Goal: Task Accomplishment & Management: Manage account settings

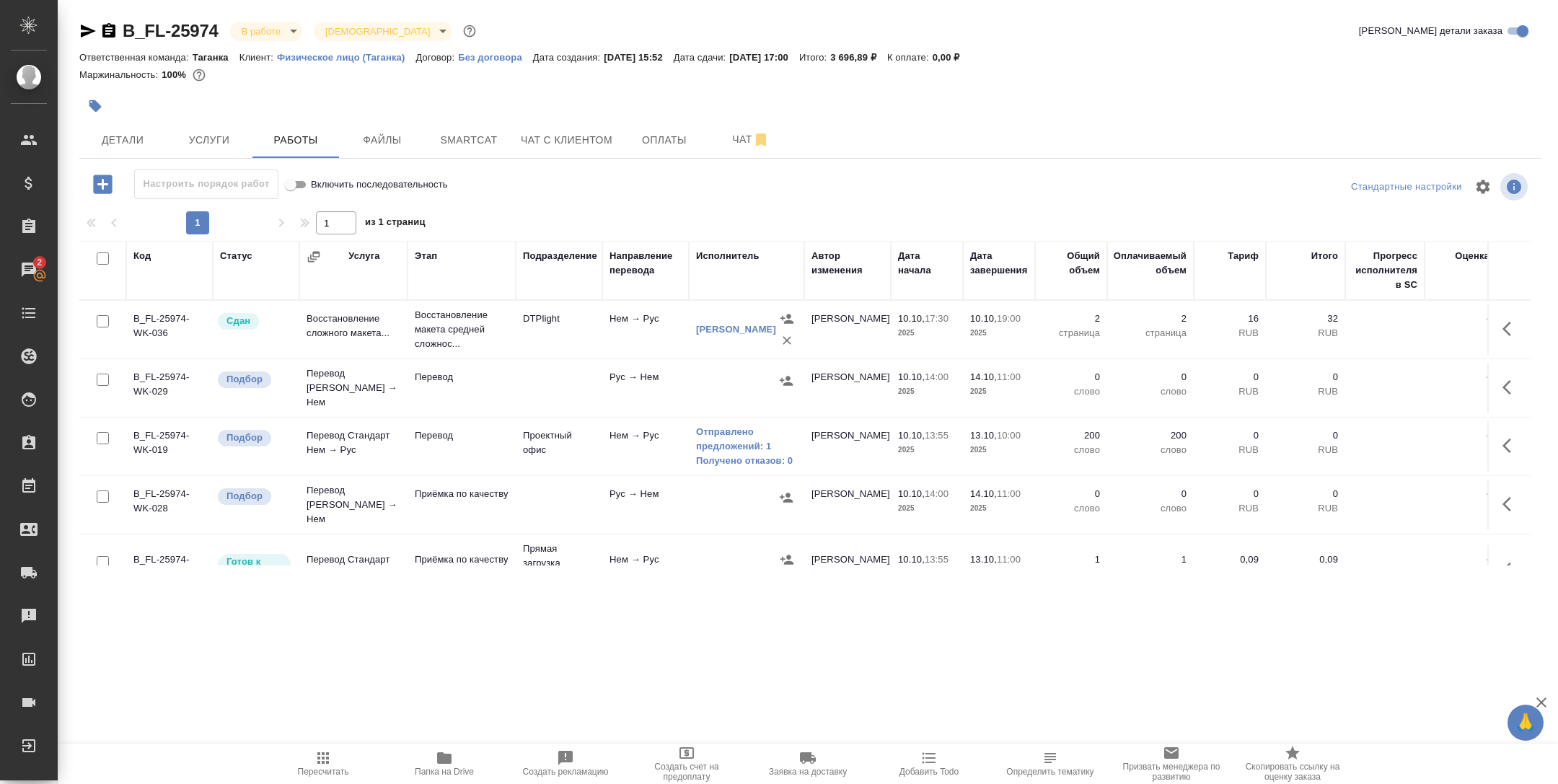
click at [503, 444] on td "Перевод" at bounding box center [461, 446] width 108 height 51
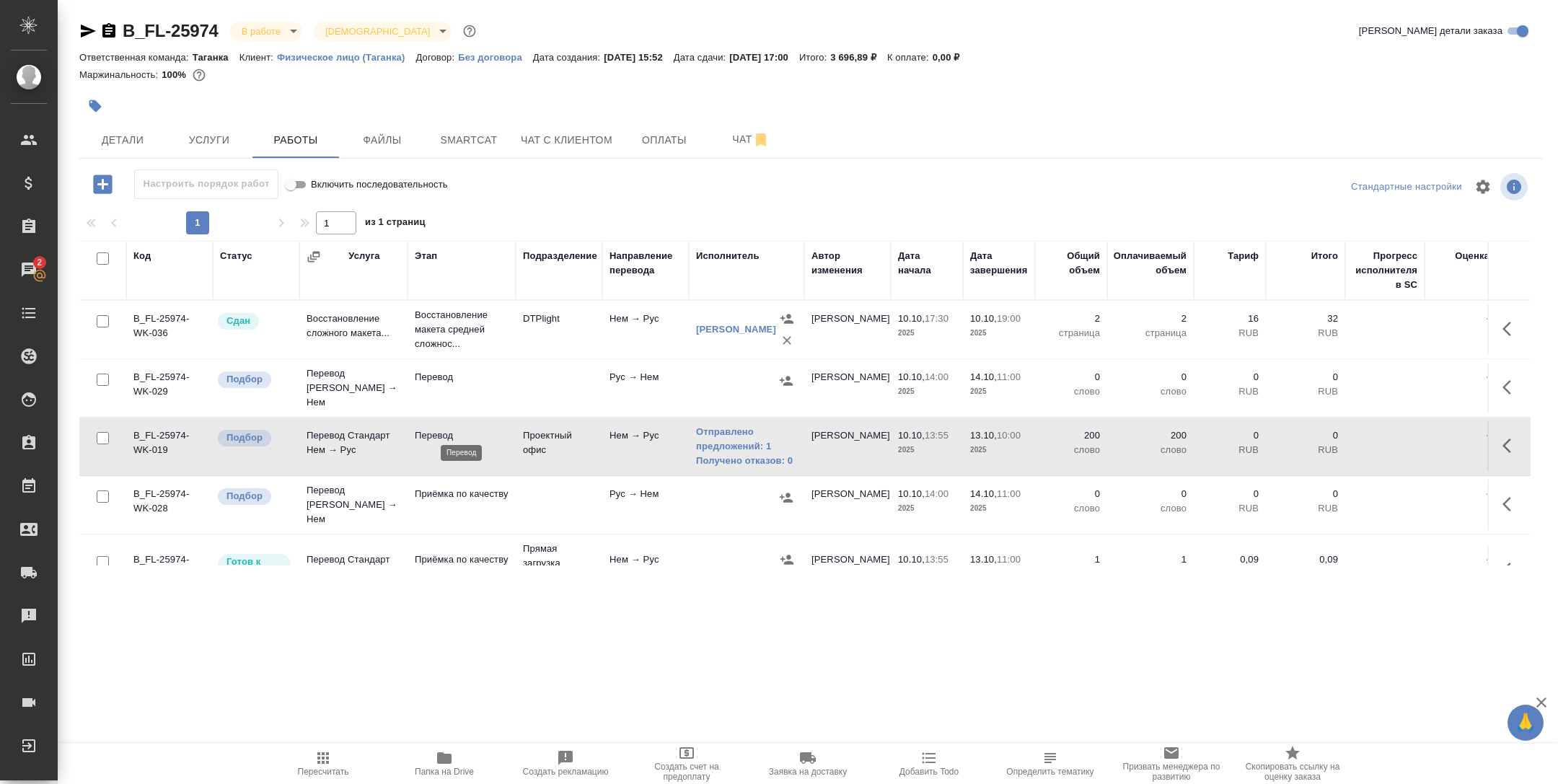
click at [473, 434] on p "Перевод" at bounding box center [462, 435] width 94 height 14
click at [209, 145] on span "Услуги" at bounding box center [209, 140] width 69 height 18
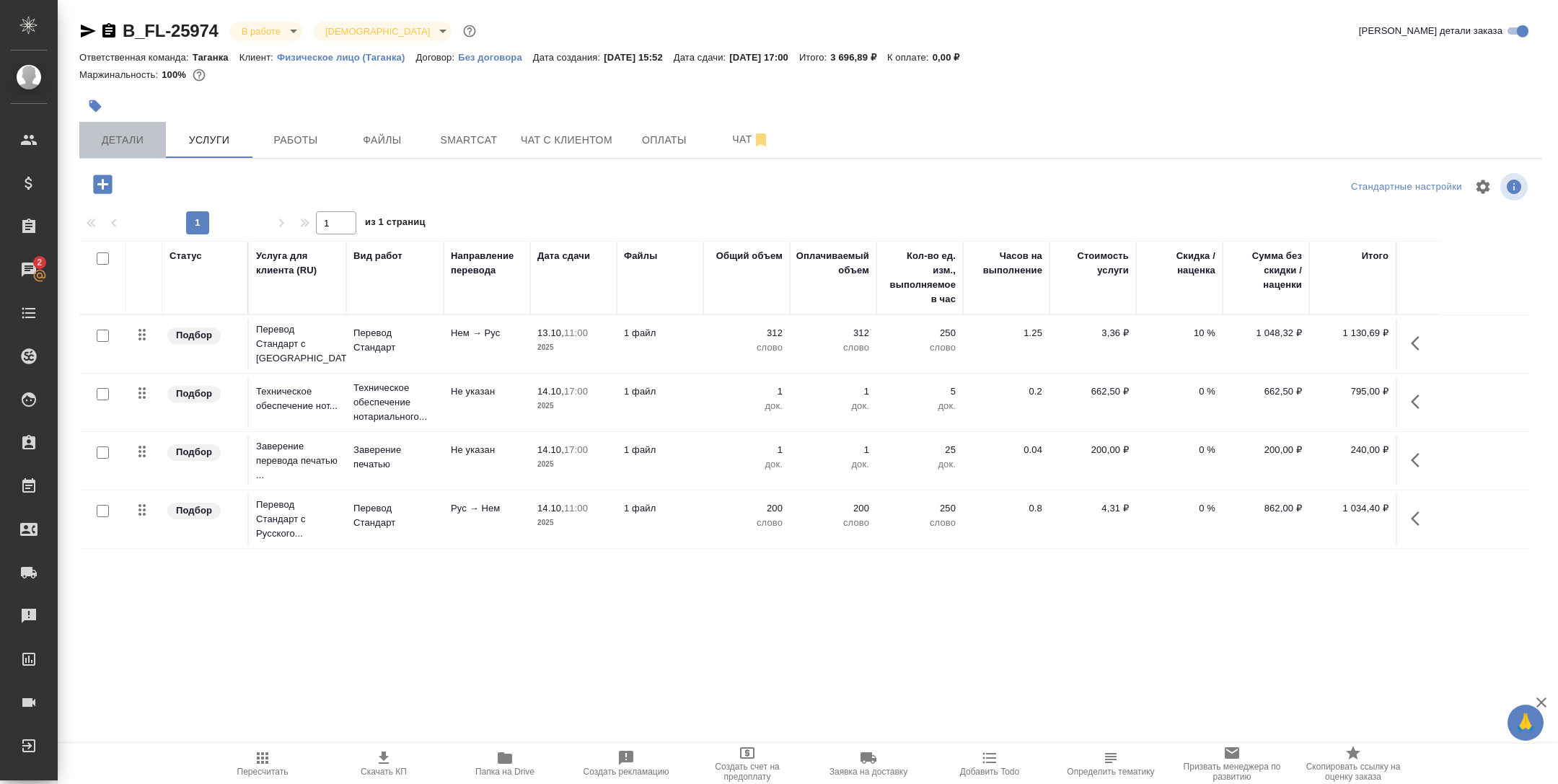
click at [126, 142] on span "Детали" at bounding box center [123, 140] width 69 height 18
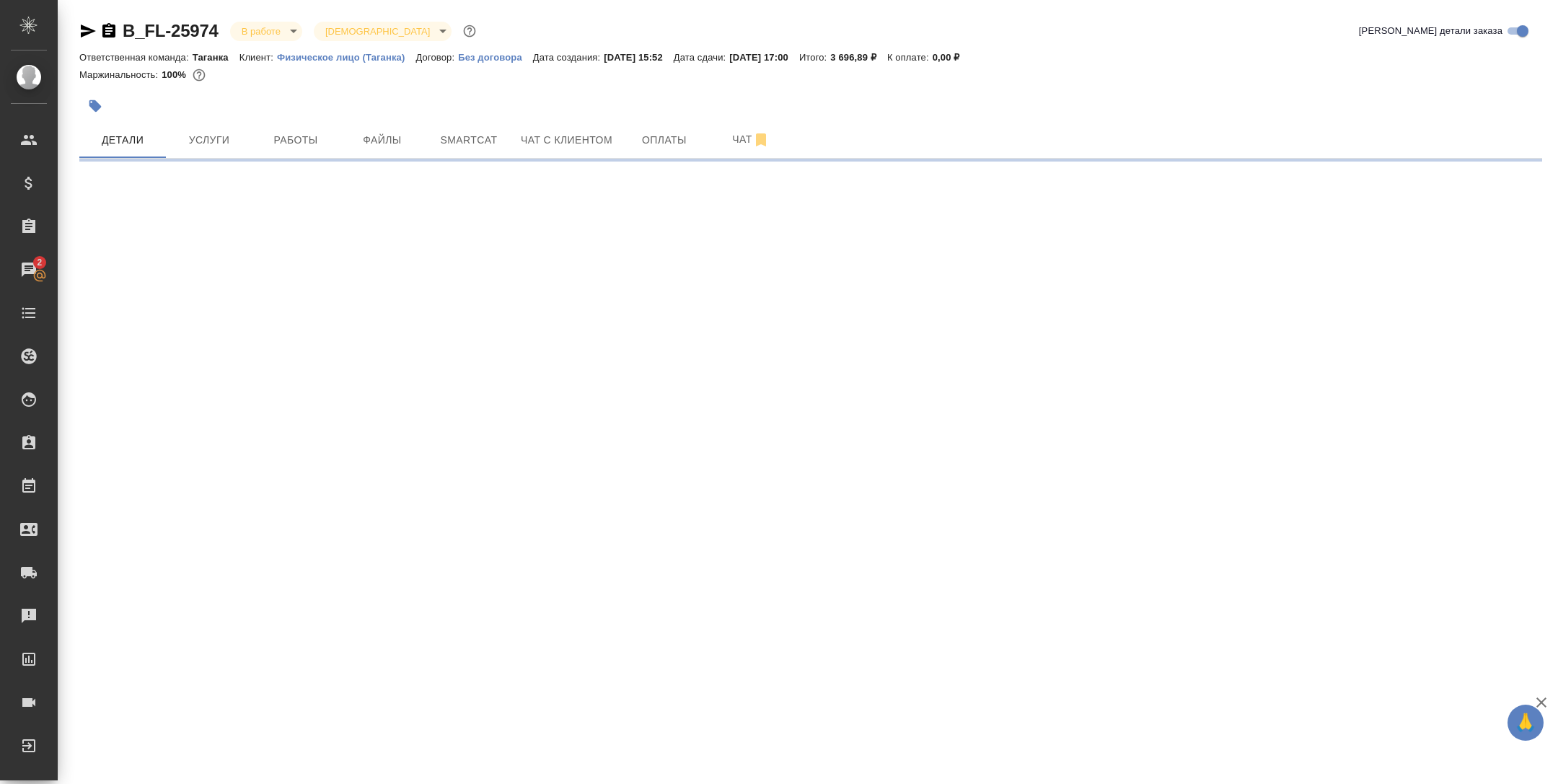
select select "RU"
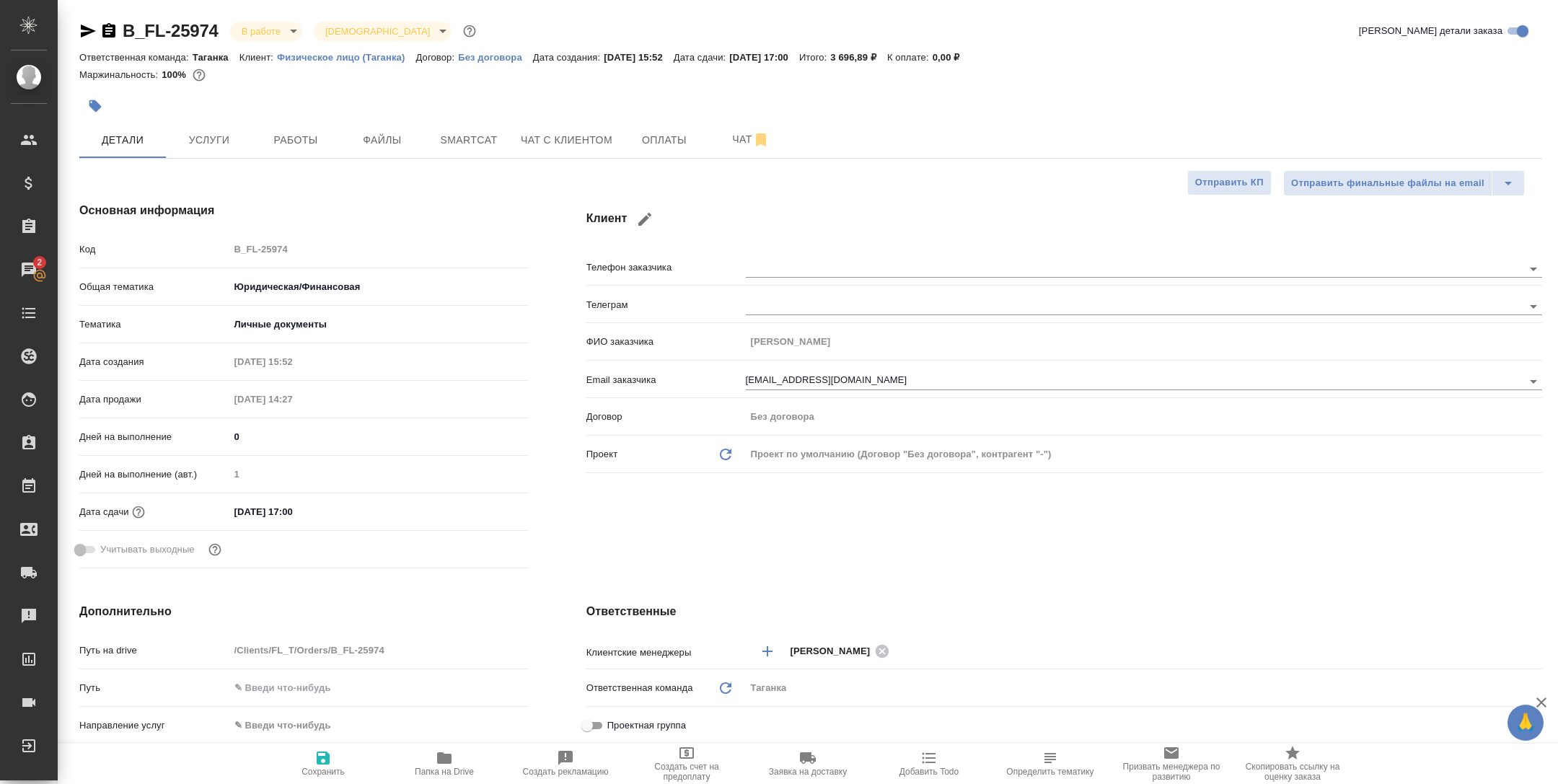
type textarea "x"
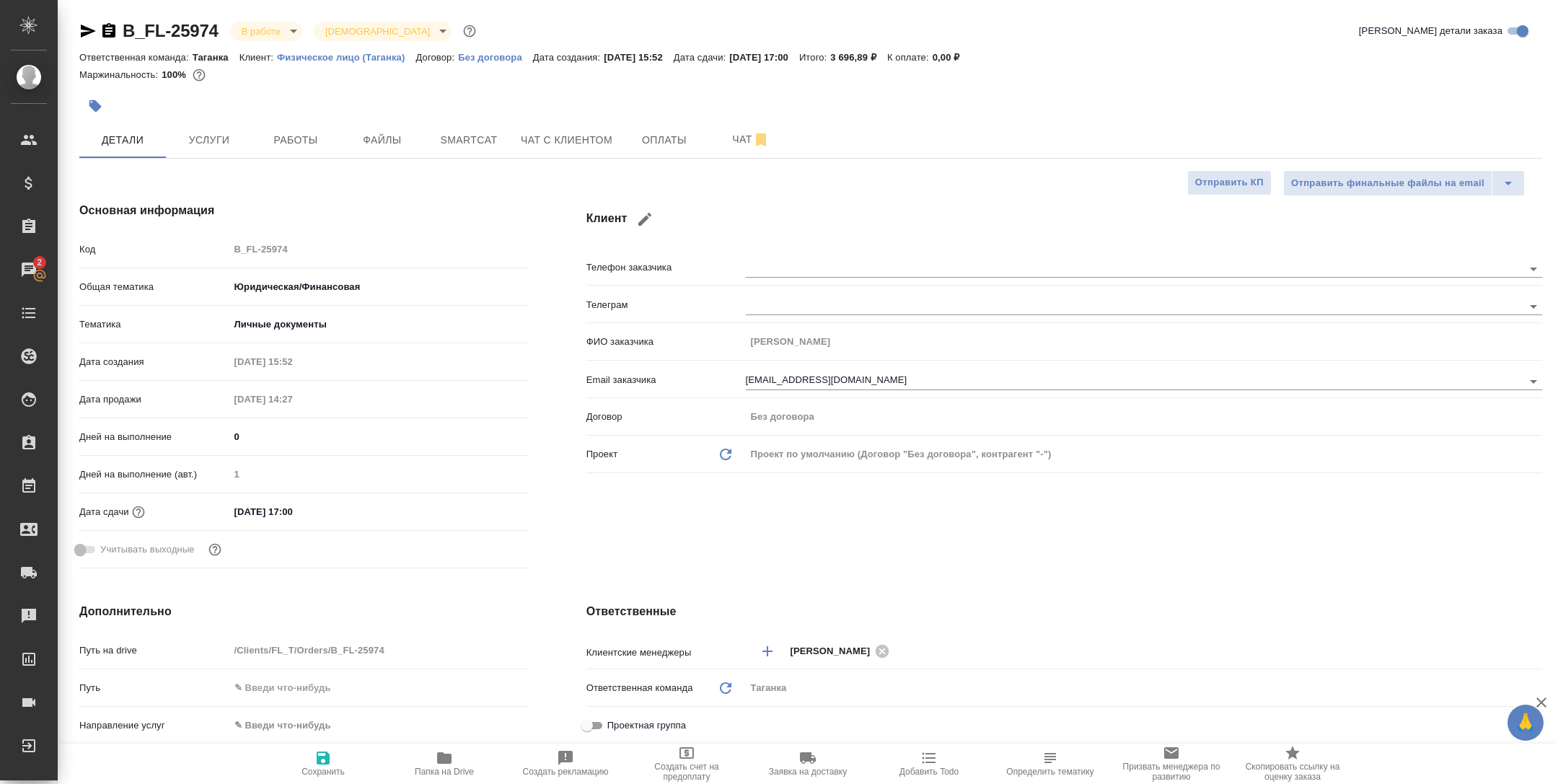
type textarea "x"
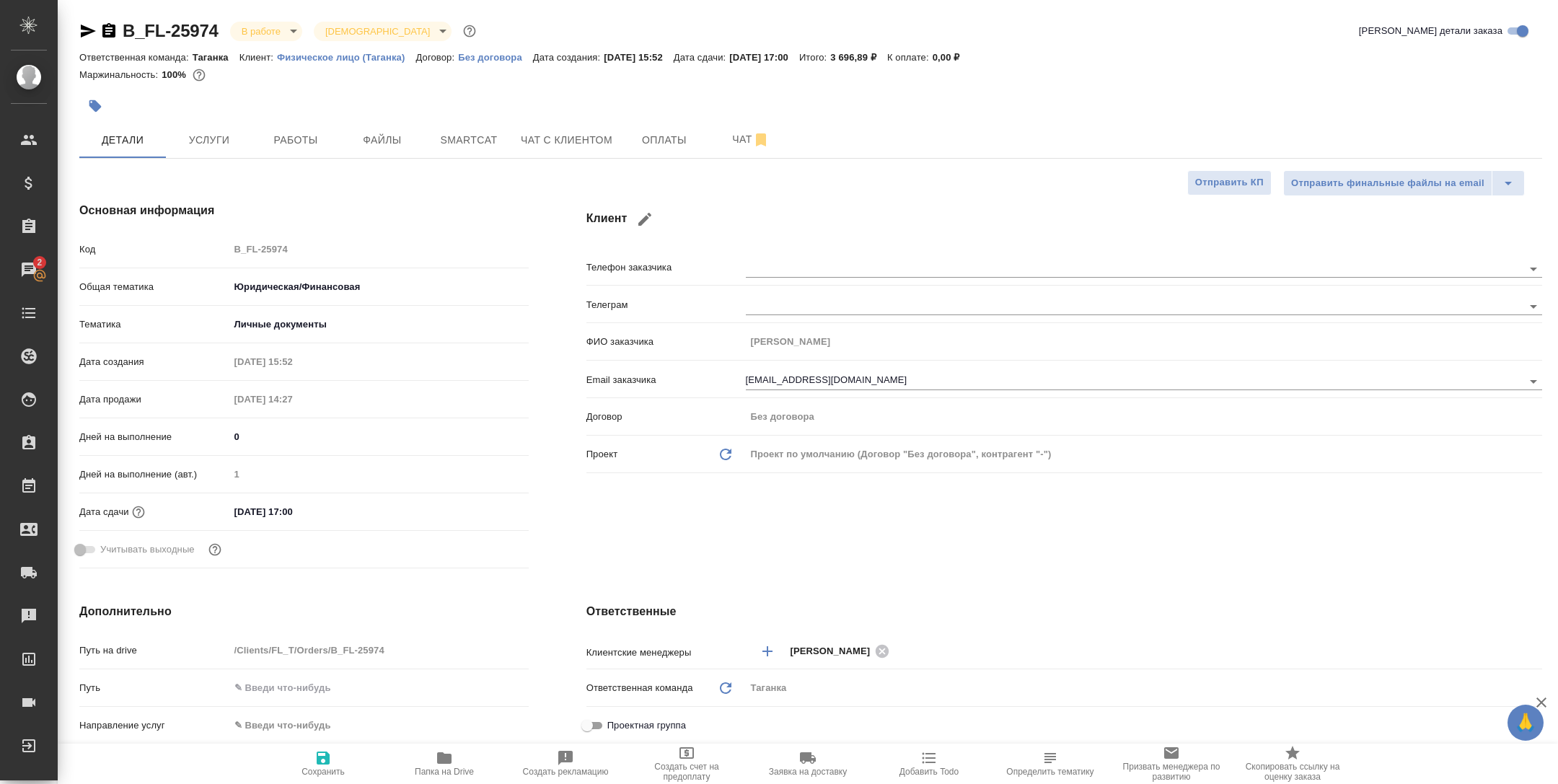
type textarea "x"
click at [308, 152] on button "Работы" at bounding box center [296, 140] width 86 height 36
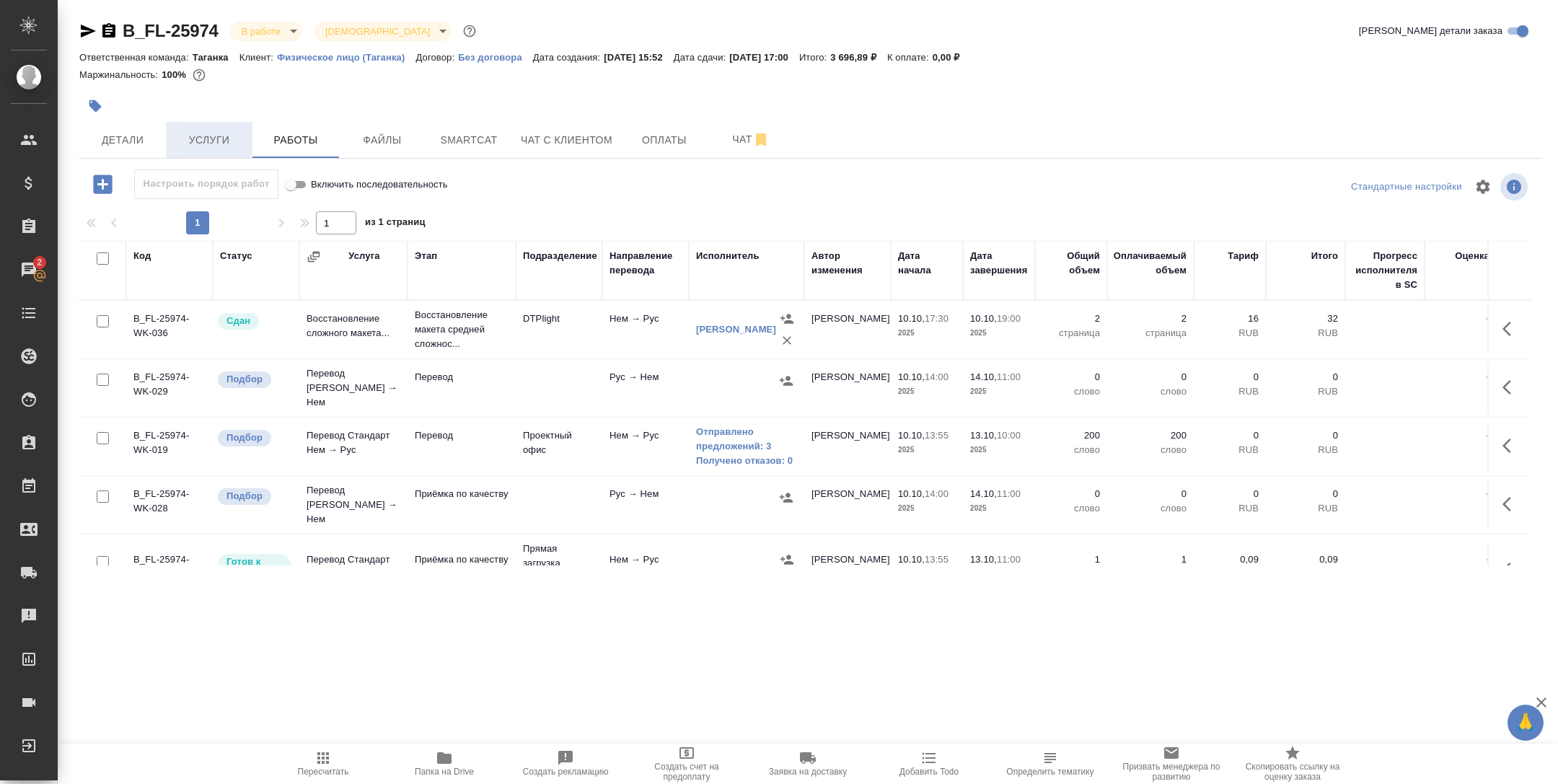
click at [230, 137] on span "Услуги" at bounding box center [209, 140] width 69 height 18
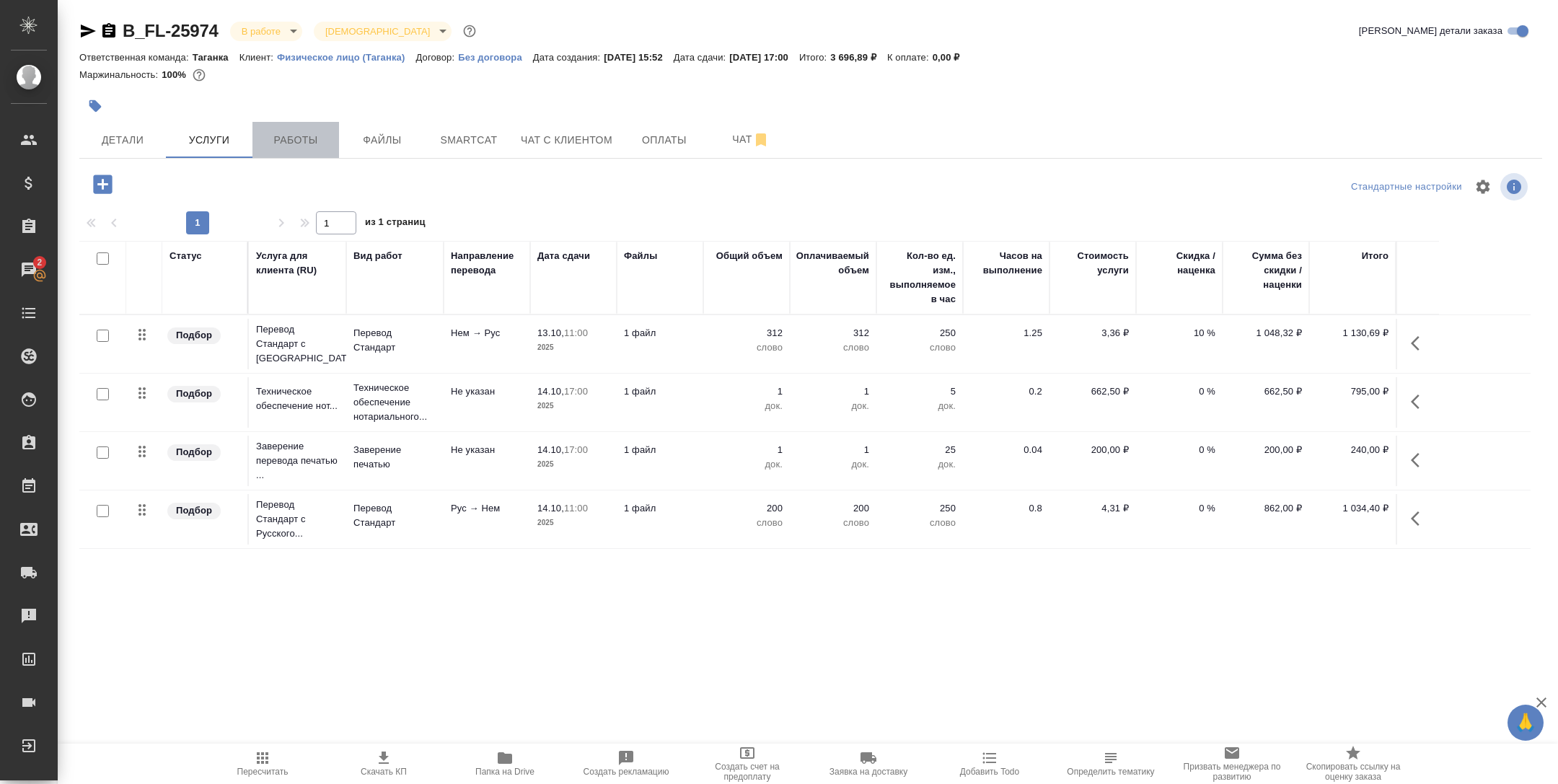
click at [295, 140] on span "Работы" at bounding box center [296, 140] width 69 height 18
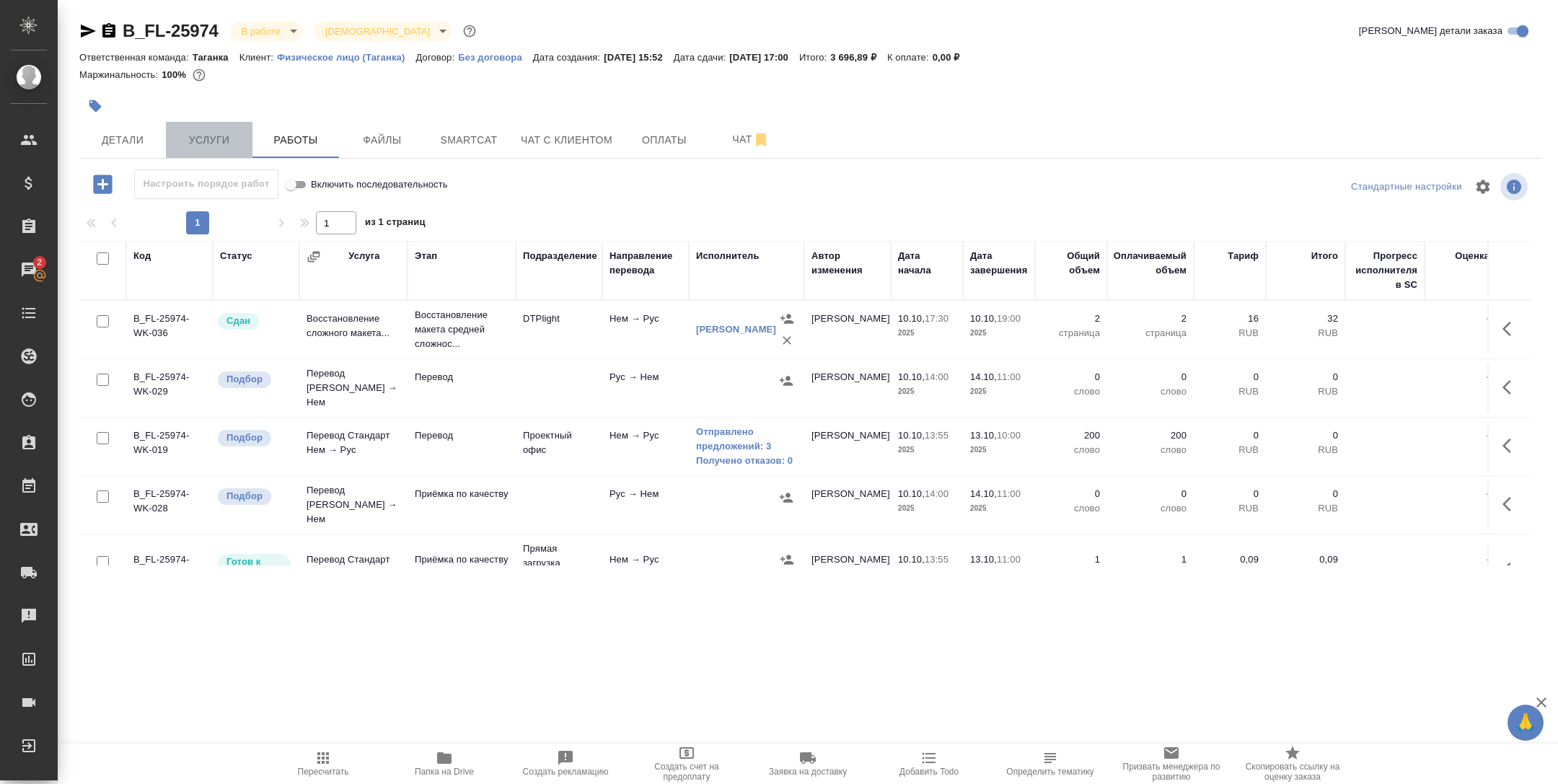
click at [212, 130] on button "Услуги" at bounding box center [209, 140] width 86 height 36
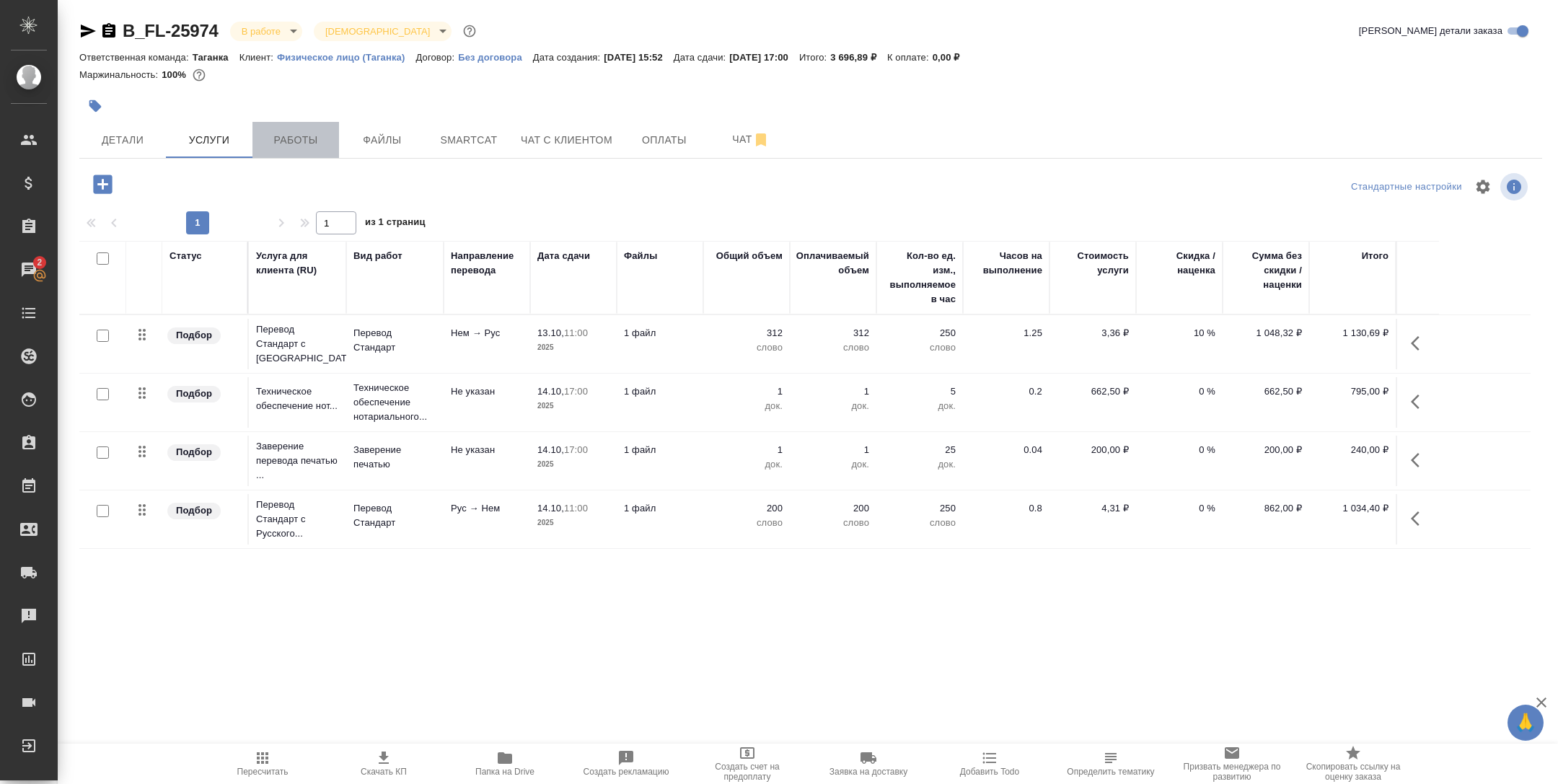
click at [294, 135] on span "Работы" at bounding box center [296, 140] width 69 height 18
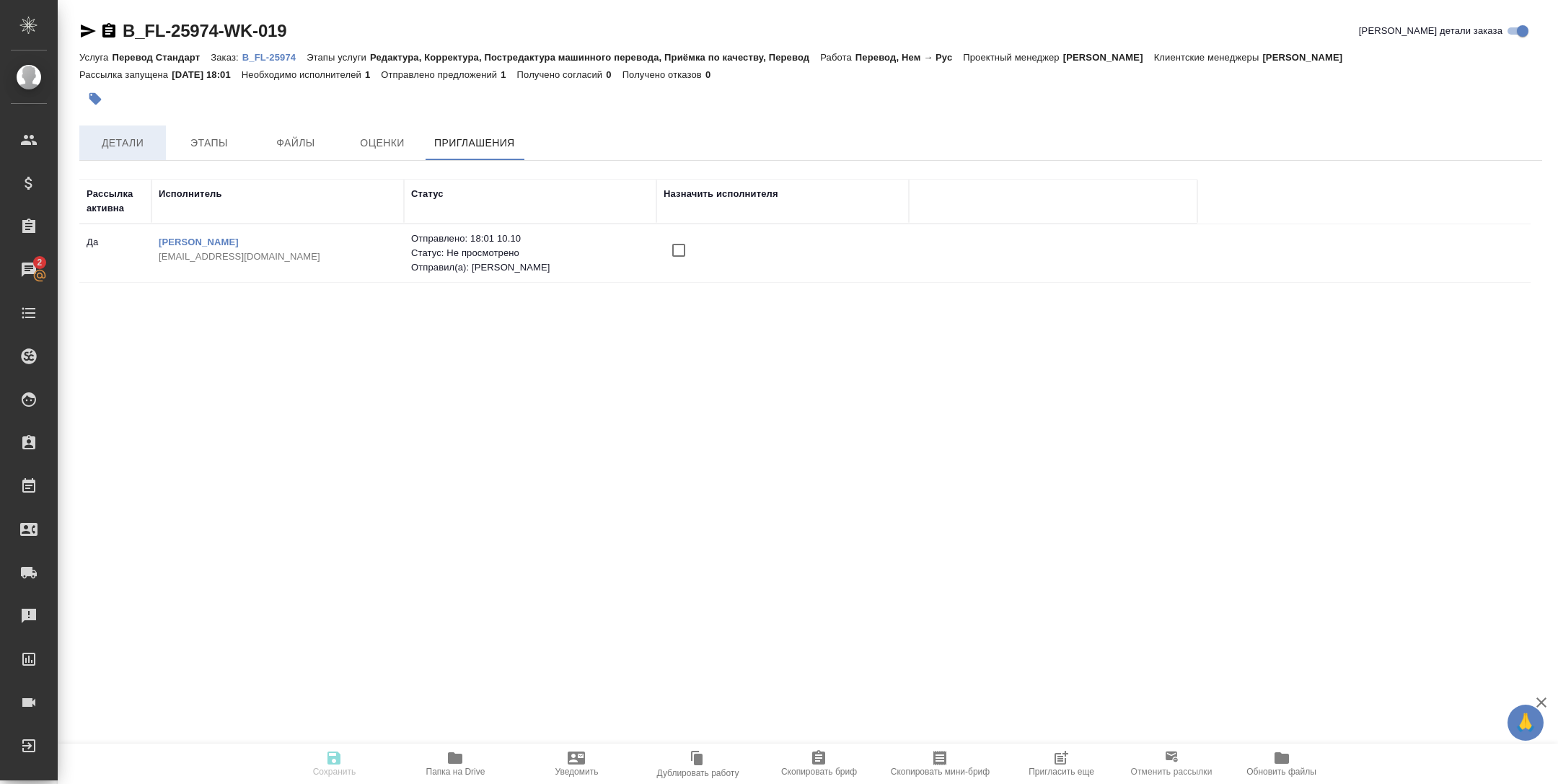
click at [116, 138] on span "Детали" at bounding box center [123, 143] width 69 height 18
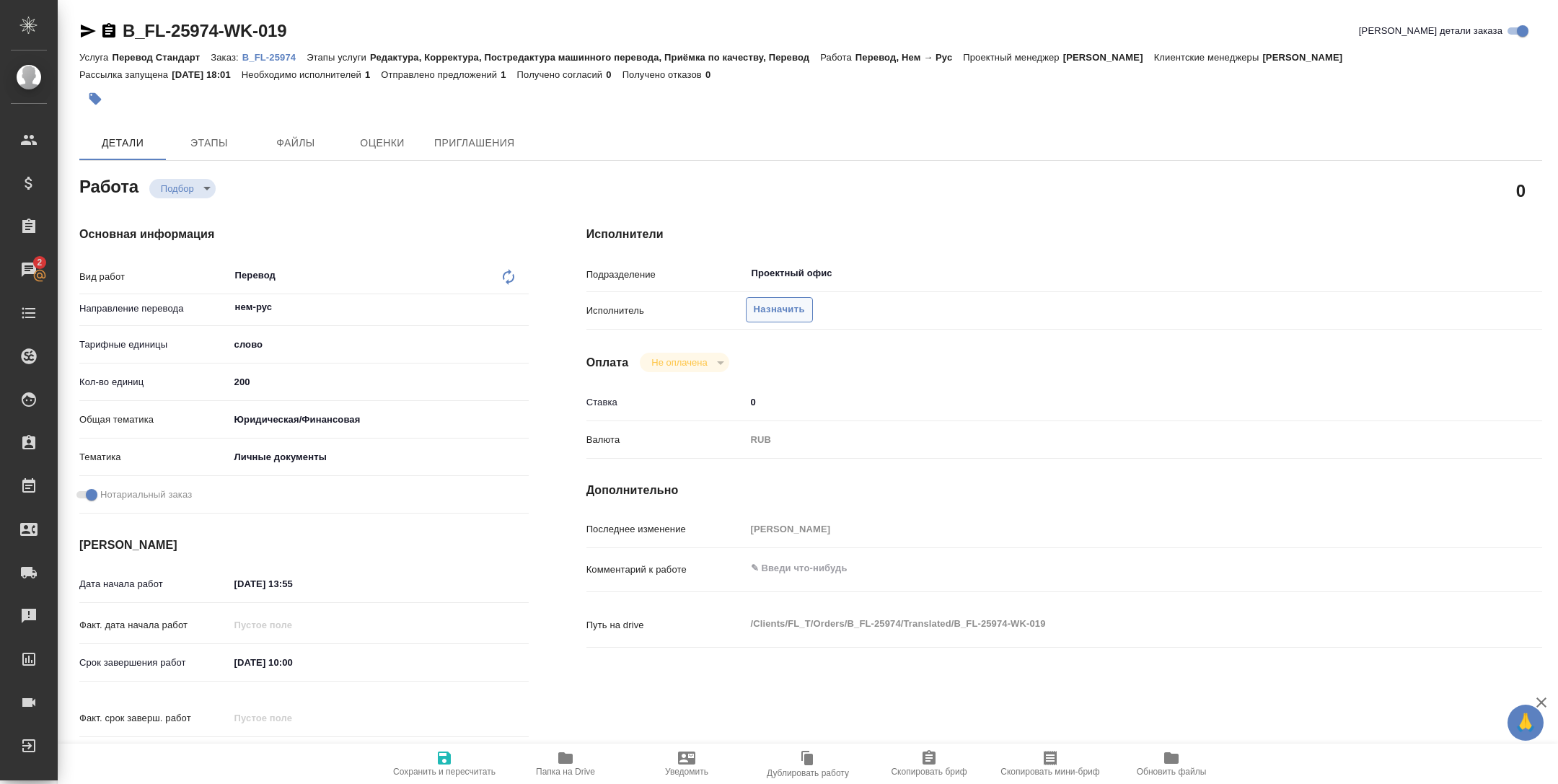
click at [772, 314] on span "Назначить" at bounding box center [779, 310] width 52 height 17
type textarea "x"
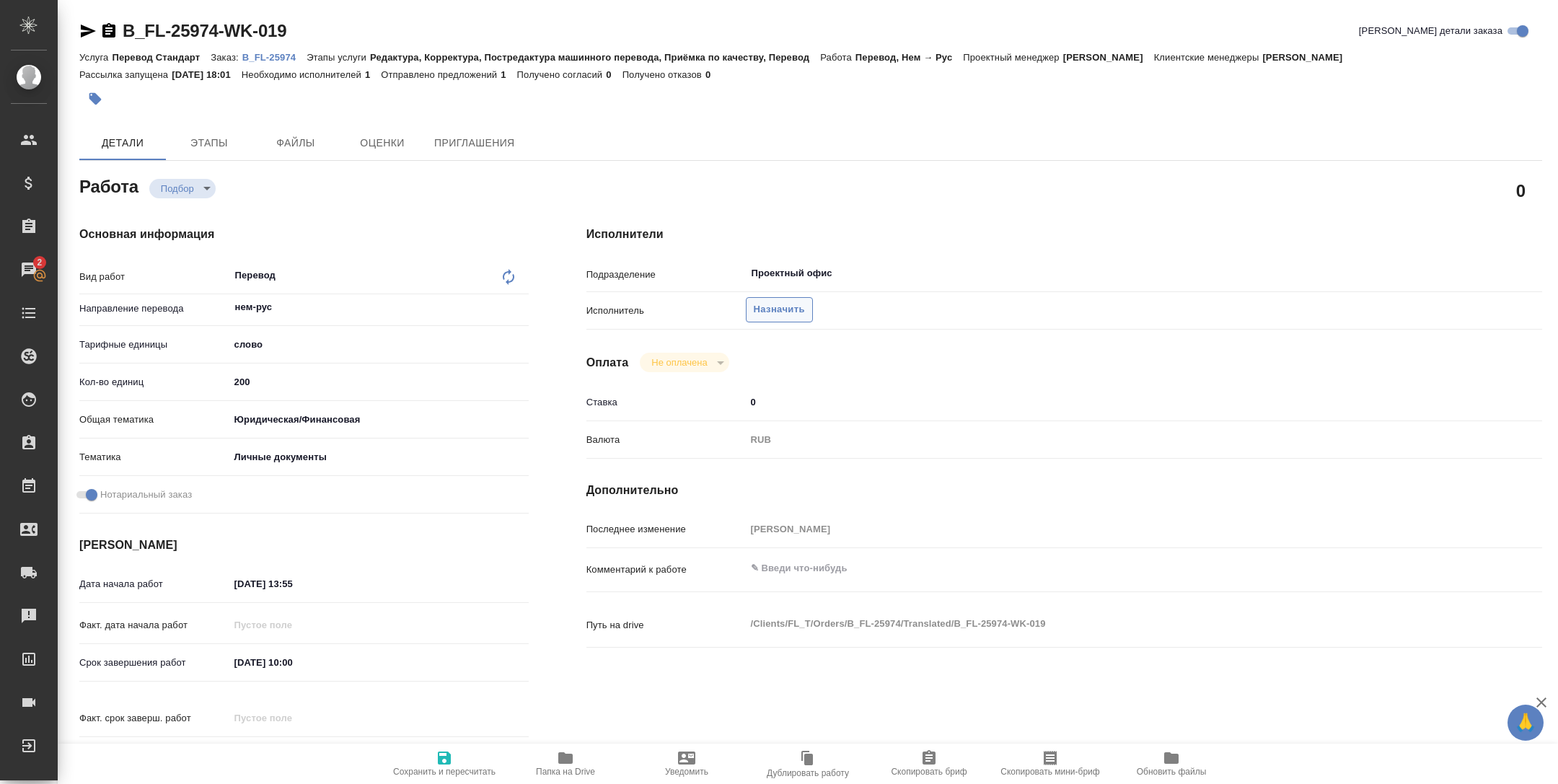
type textarea "x"
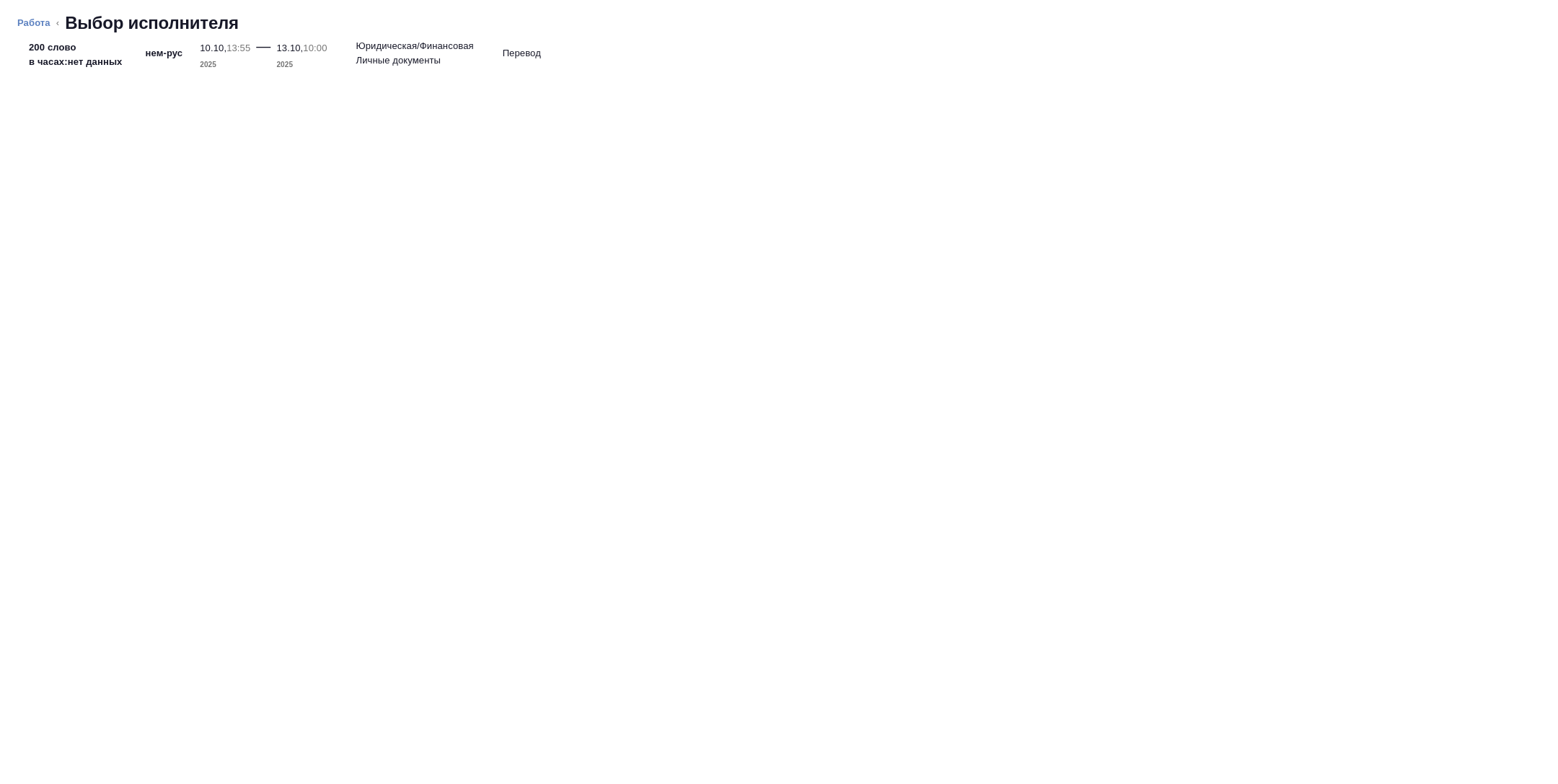
type textarea "x"
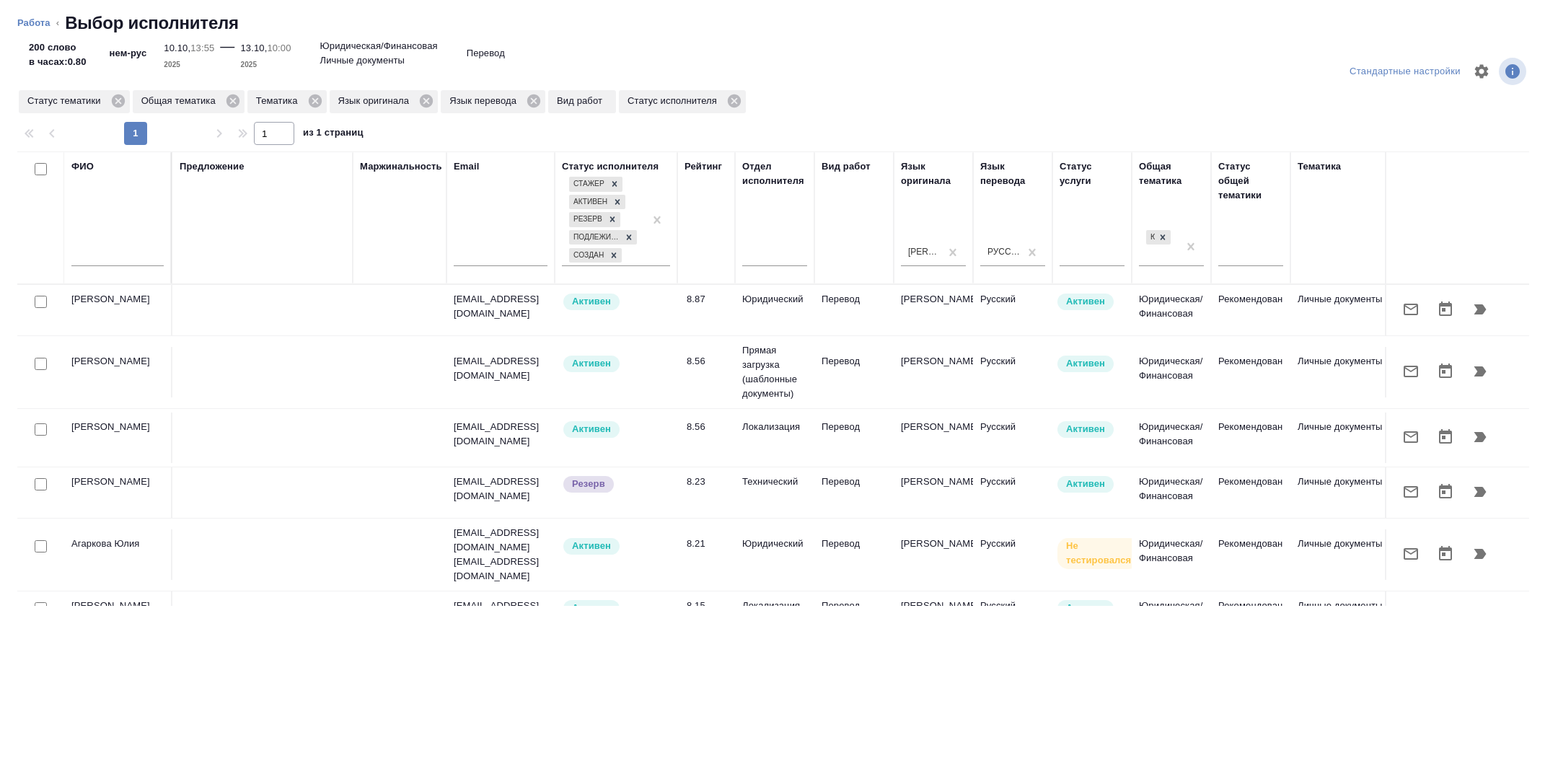
scroll to position [0, 582]
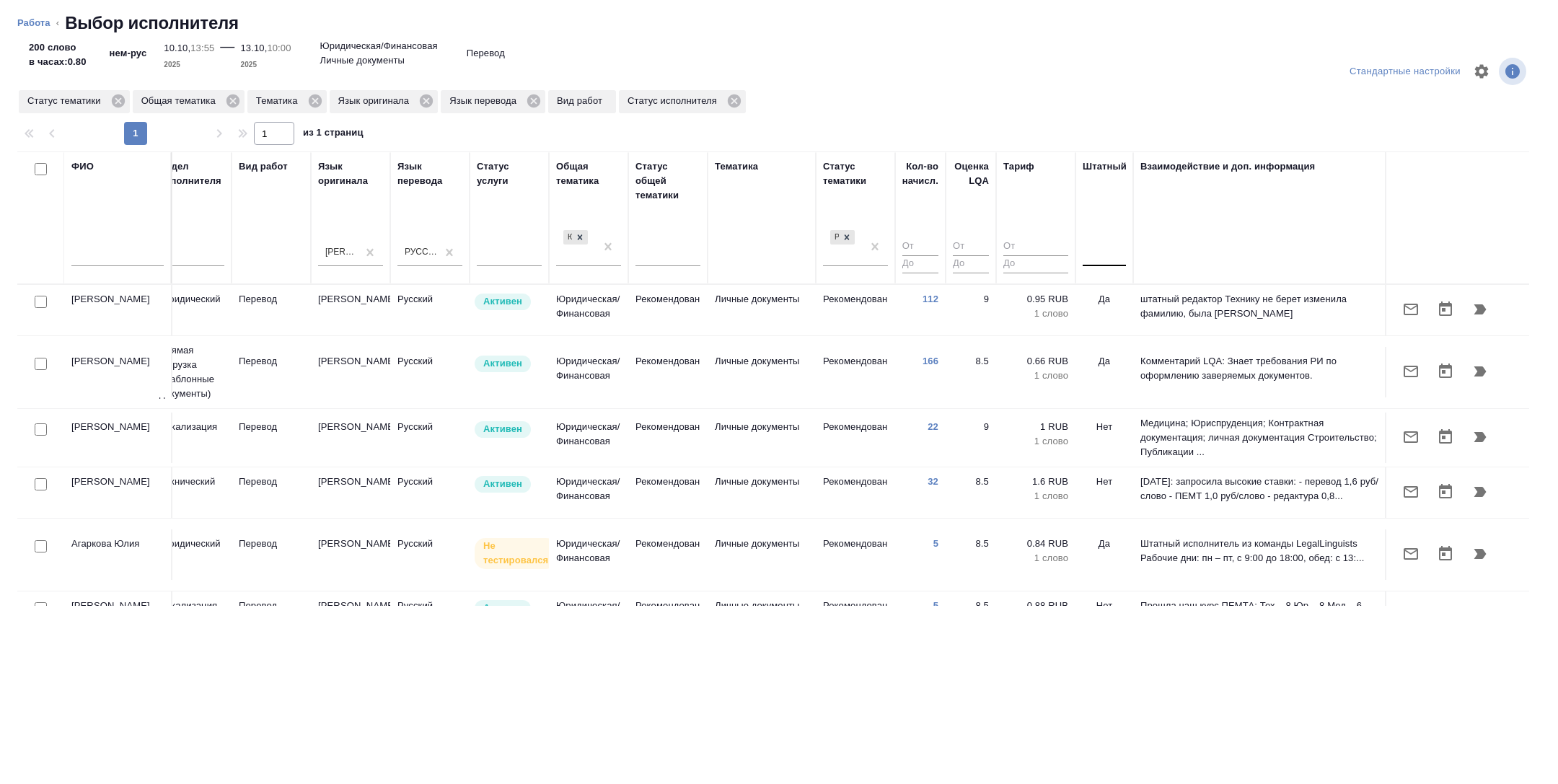
click at [1101, 254] on div at bounding box center [1104, 252] width 43 height 21
click at [1117, 299] on div "Нет" at bounding box center [1191, 298] width 216 height 26
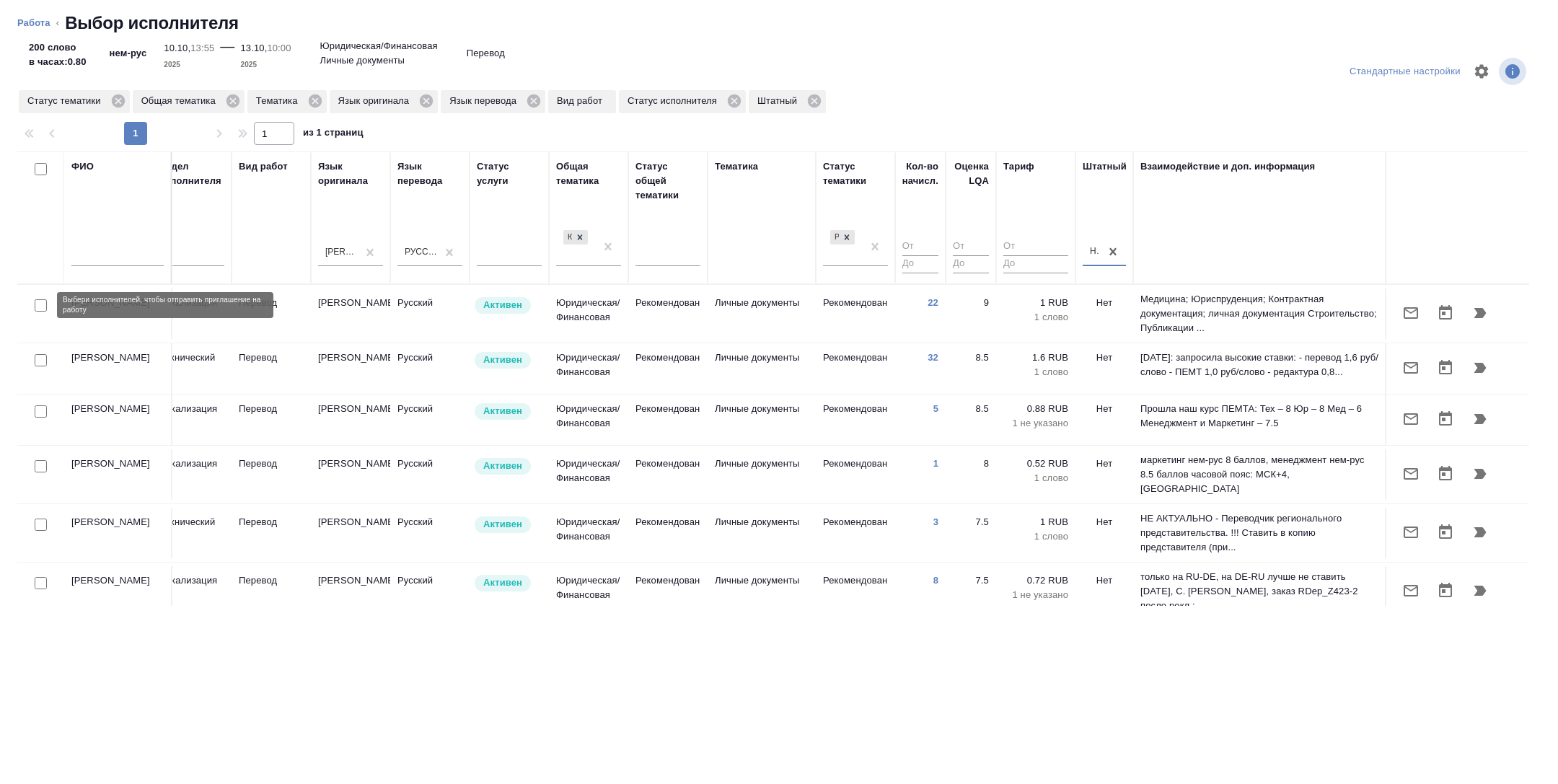
click at [39, 305] on input "checkbox" at bounding box center [40, 305] width 12 height 12
checkbox input "true"
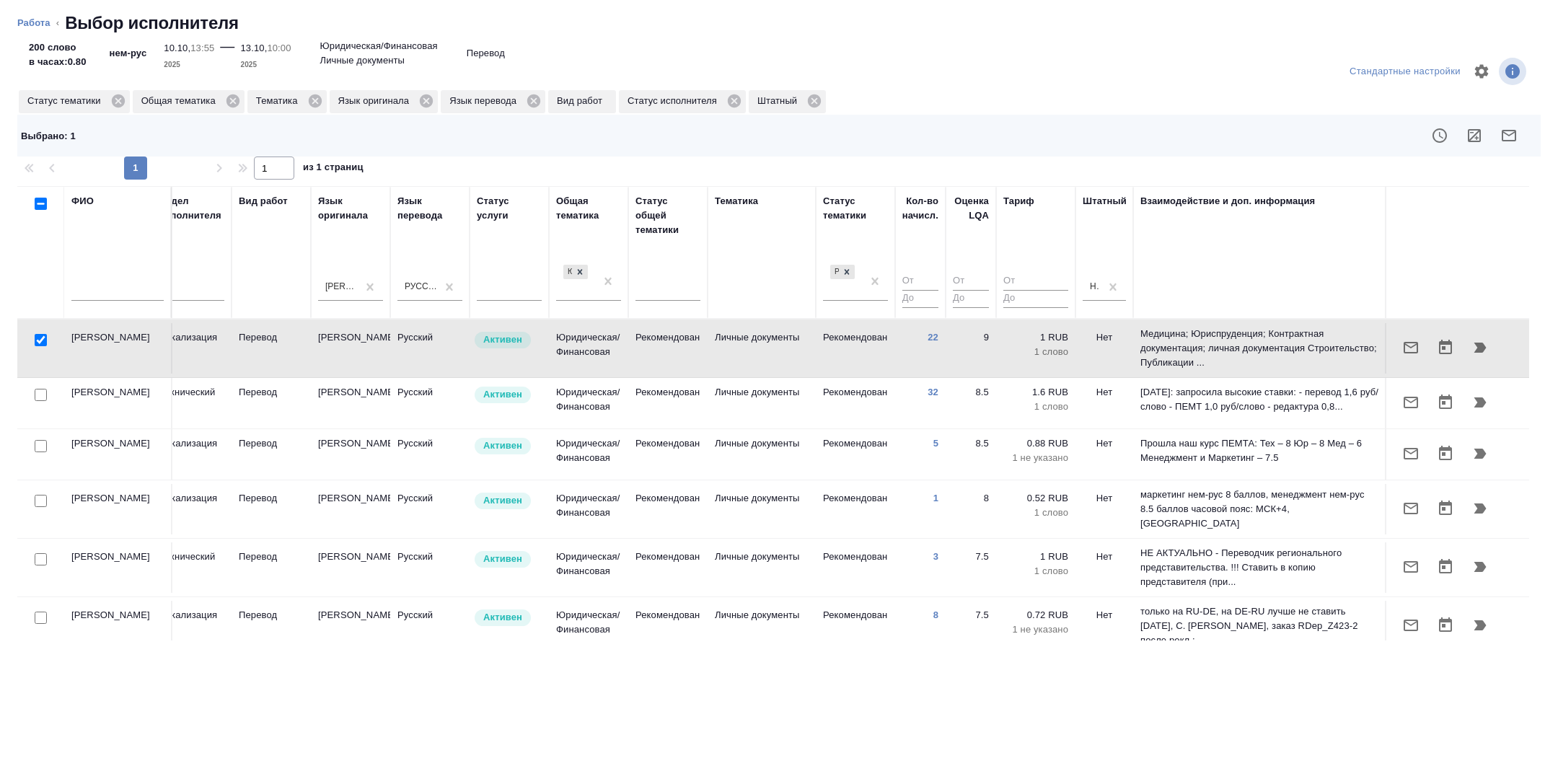
scroll to position [7, 582]
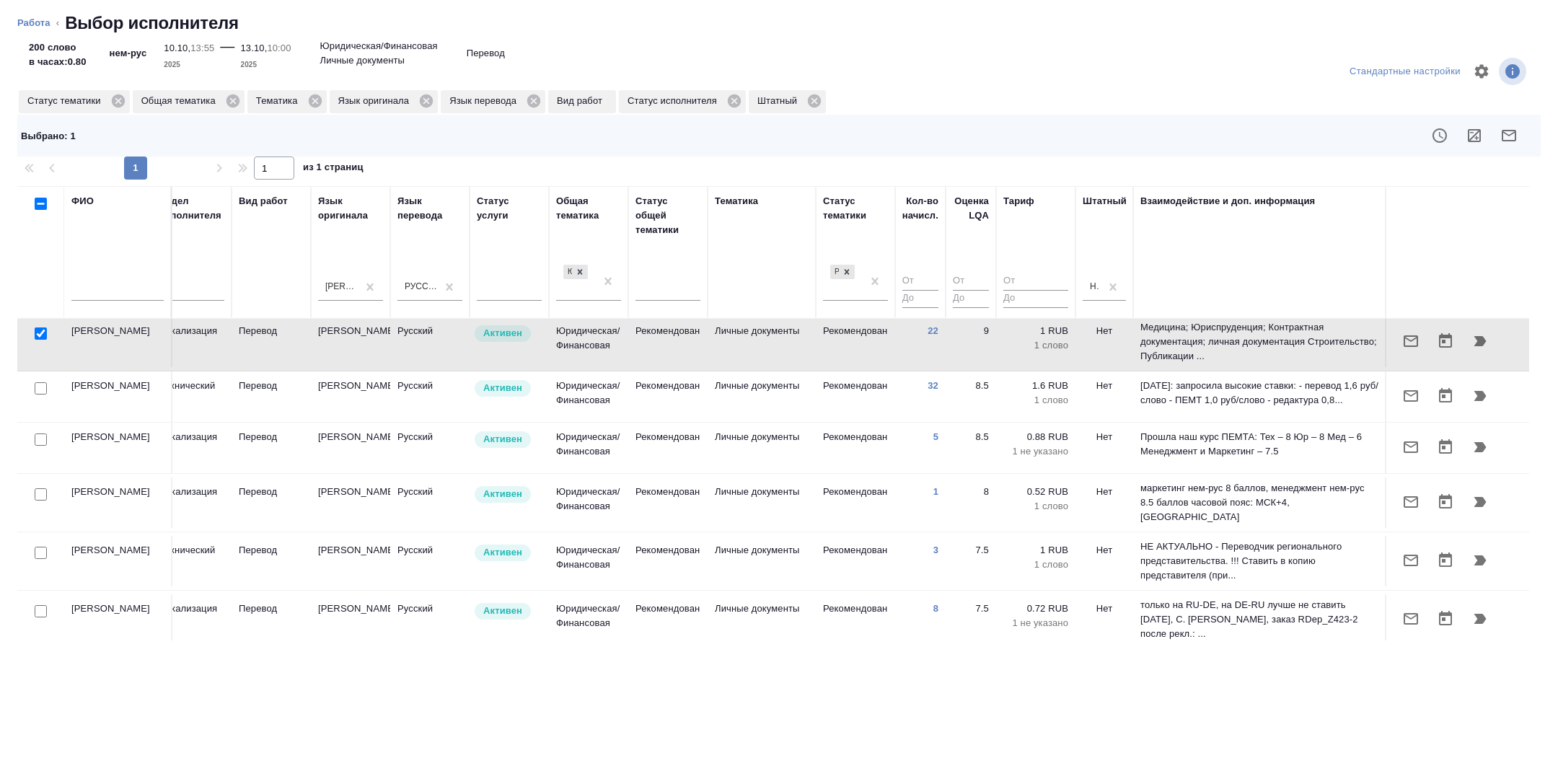
click at [41, 438] on input "checkbox" at bounding box center [40, 438] width 12 height 12
checkbox input "true"
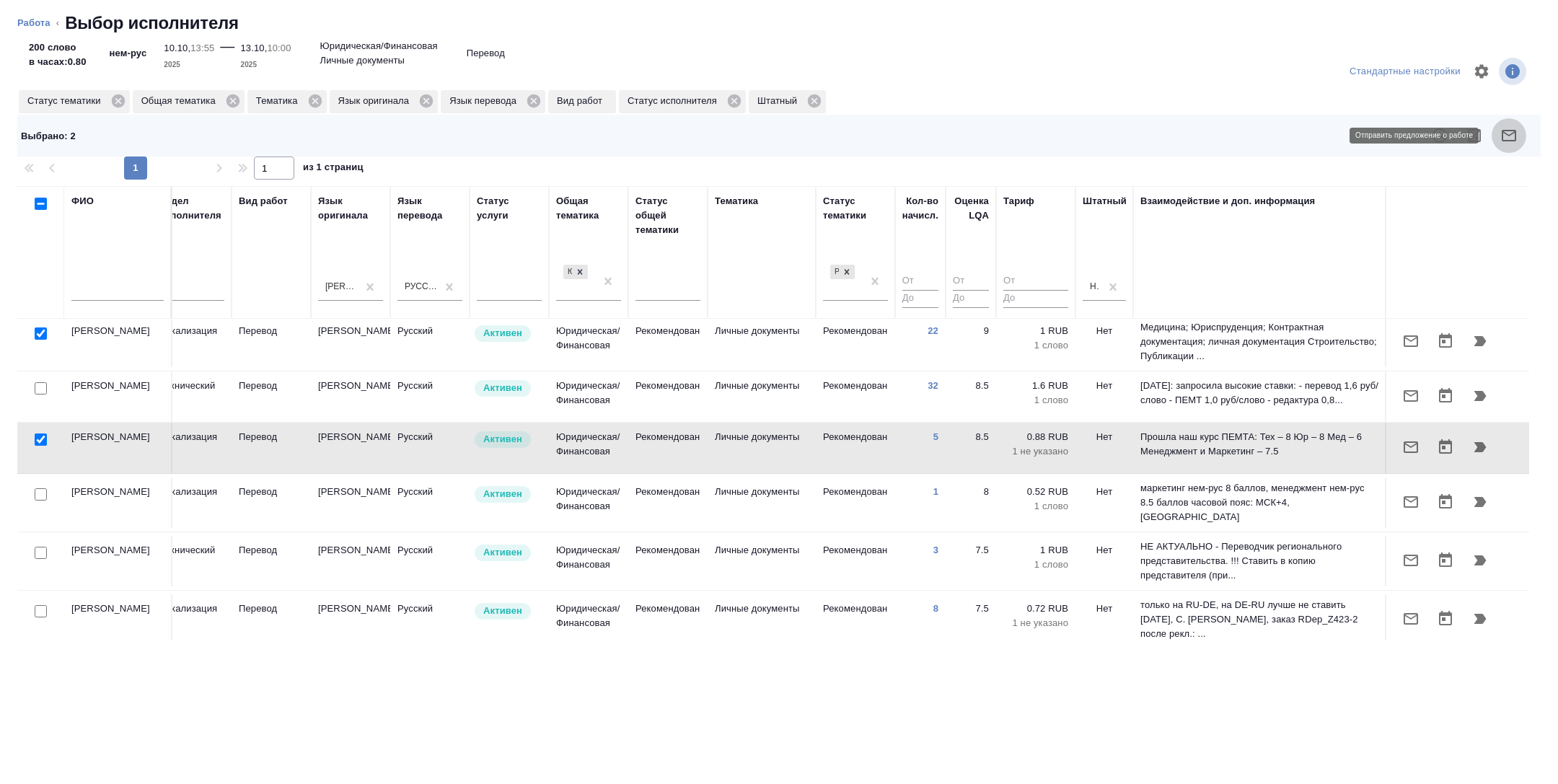
click at [1511, 136] on icon "button" at bounding box center [1508, 135] width 17 height 17
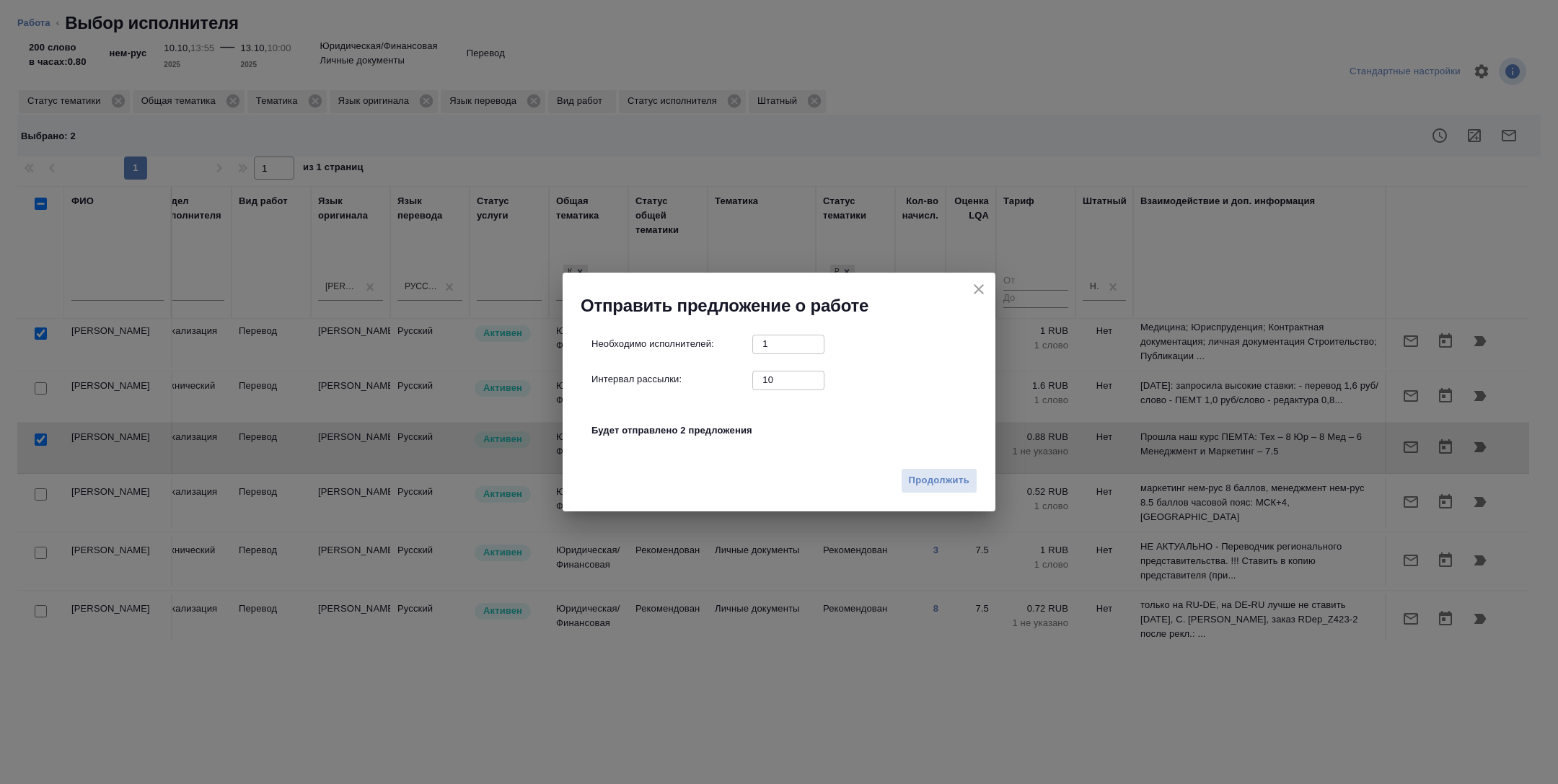
click at [779, 387] on input "10" at bounding box center [788, 379] width 72 height 18
type input "0"
click at [929, 473] on span "Продолжить" at bounding box center [939, 481] width 61 height 17
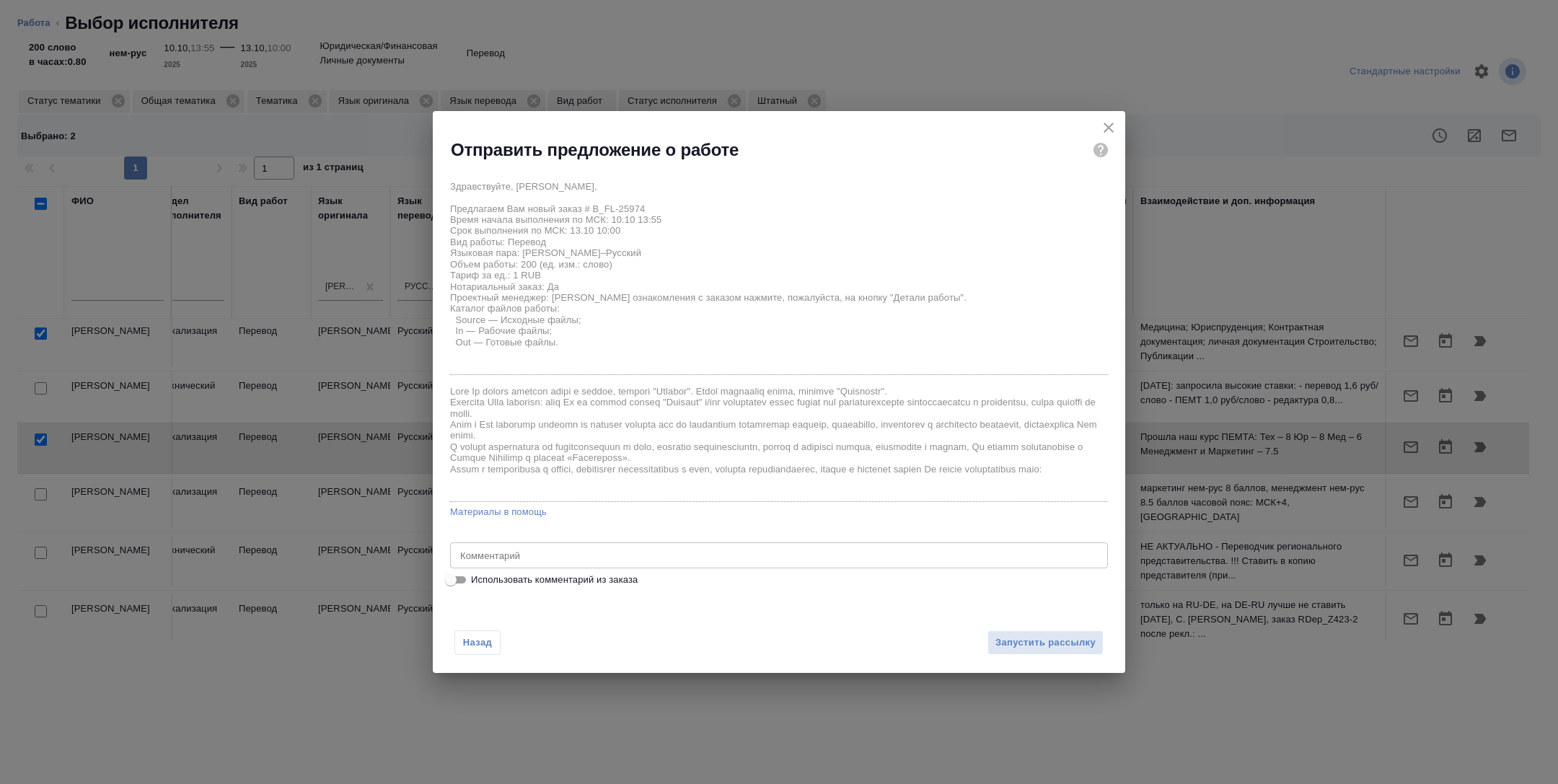
click at [620, 555] on textarea at bounding box center [779, 555] width 638 height 11
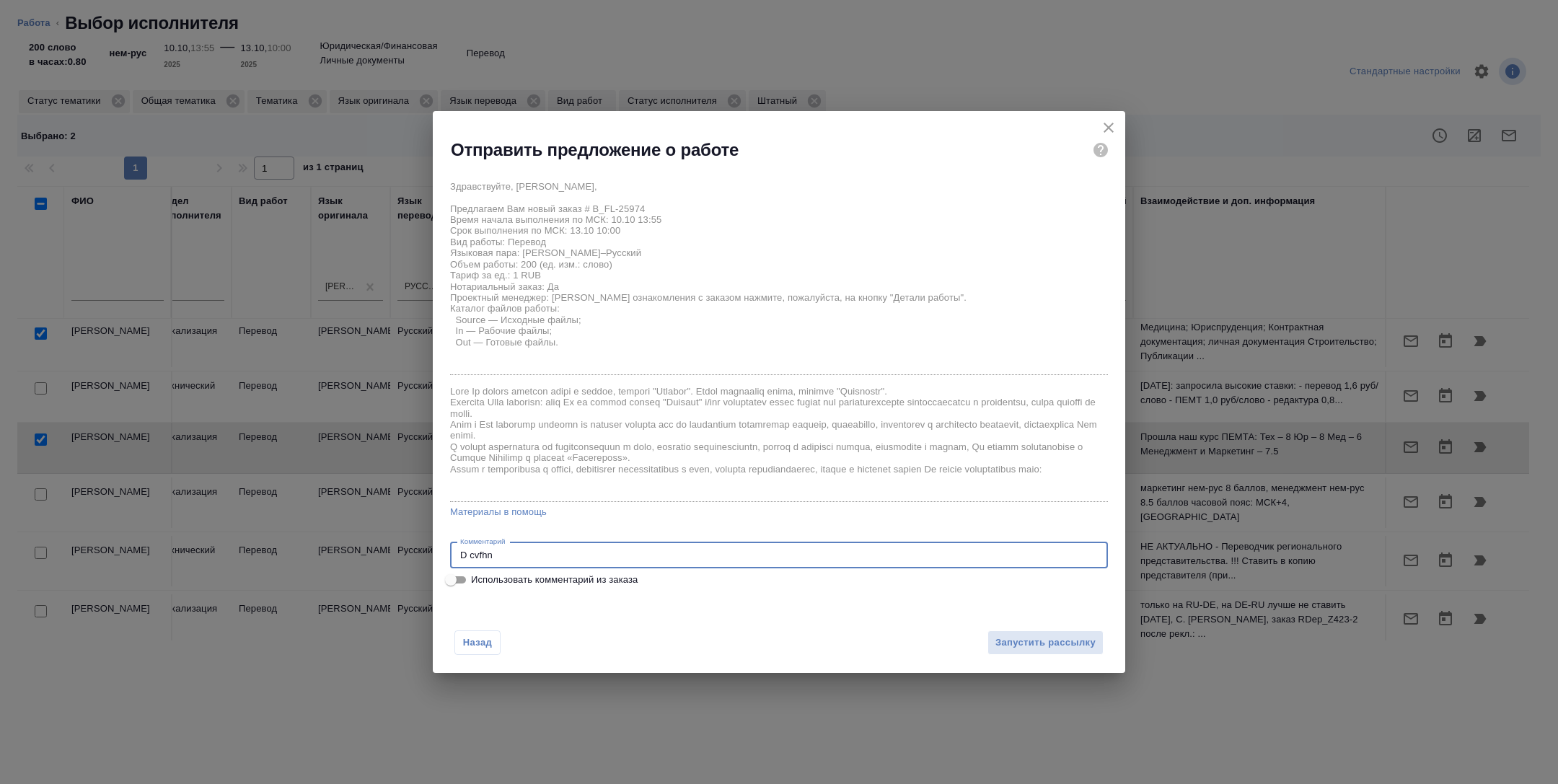
click at [501, 557] on textarea "D cvfhn" at bounding box center [779, 555] width 638 height 11
type textarea "В смарткате. Получится принять, пожалуйста?"
click at [1030, 643] on span "Запустить рассылку" at bounding box center [1045, 643] width 100 height 17
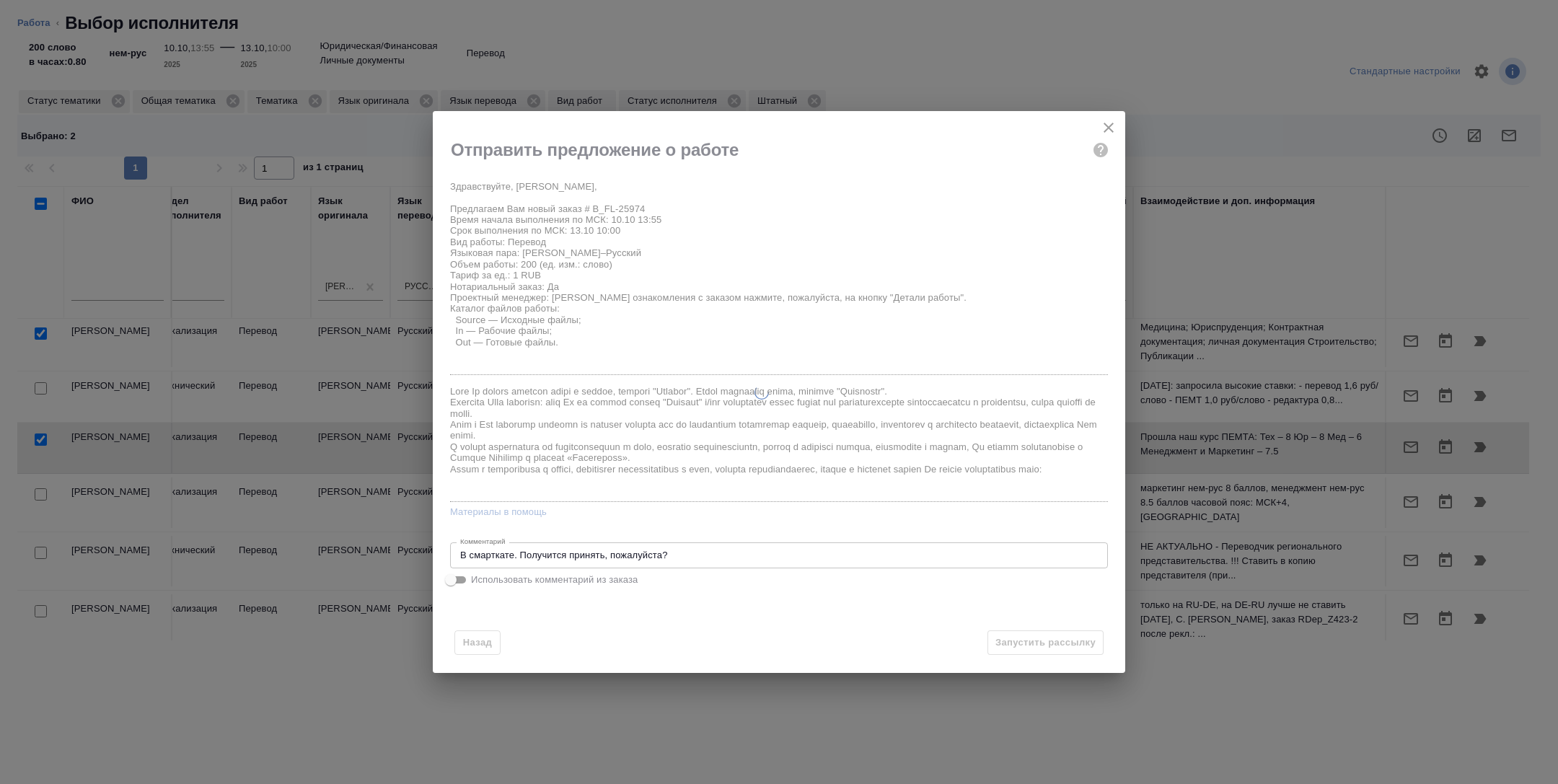
type textarea "x"
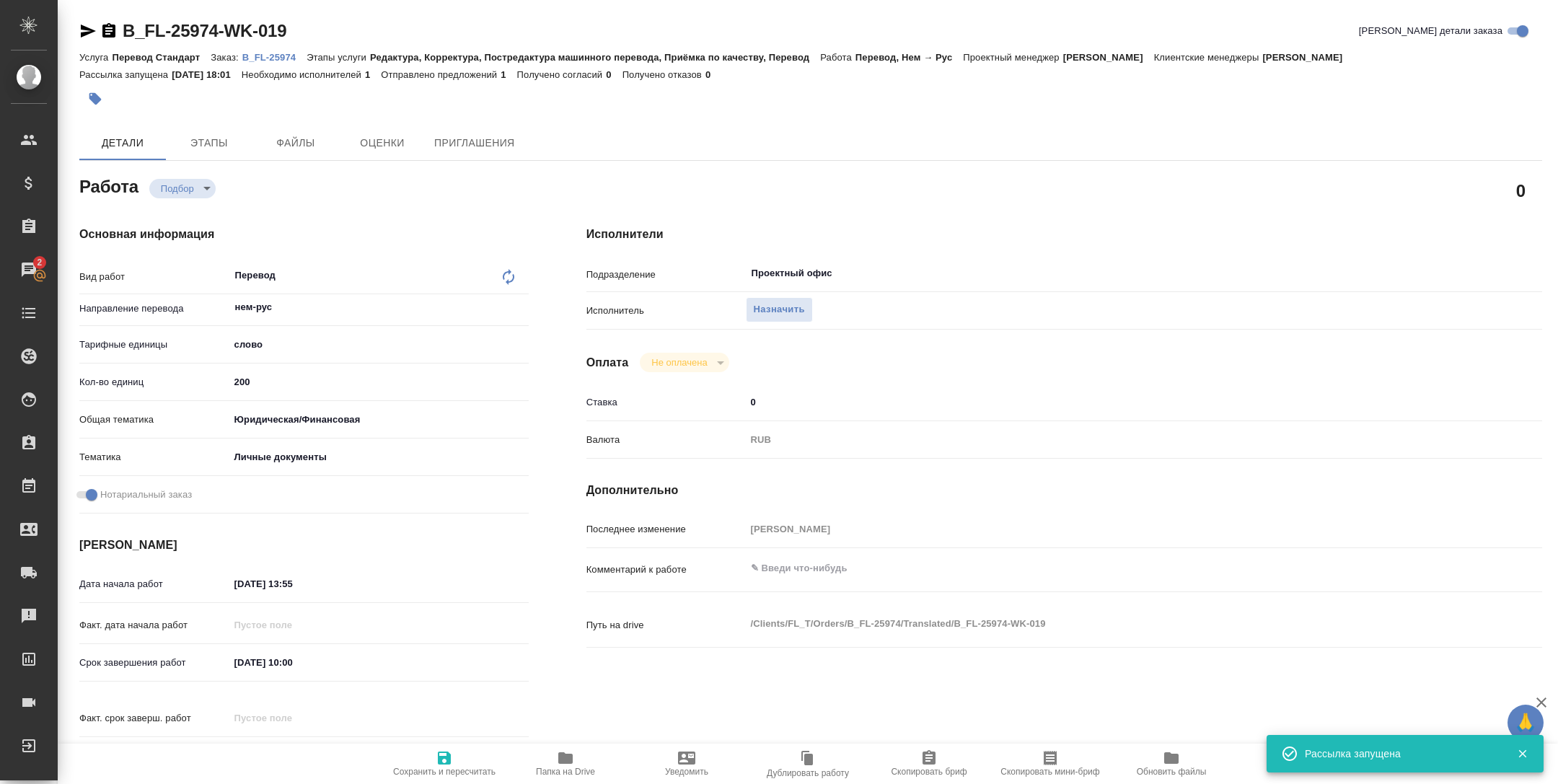
type input "recruiting"
type textarea "Перевод"
type textarea "x"
type input "нем-рус"
type input "5a8b1489cc6b4906c91bfd90"
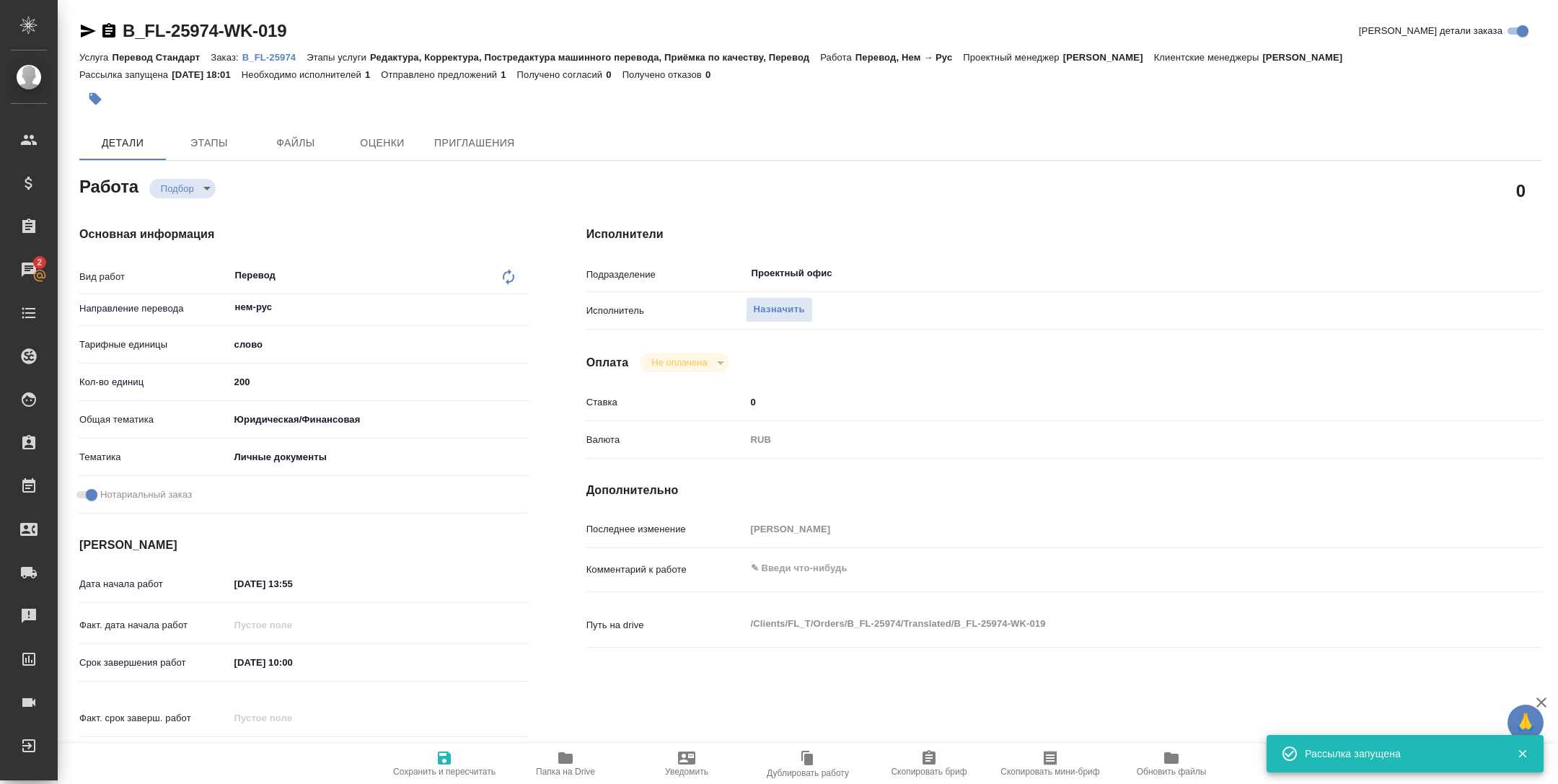
type input "200"
type input "yr-fn"
type input "5a8b8b956a9677013d343cfe"
checkbox input "true"
type input "10.10.2025 13:55"
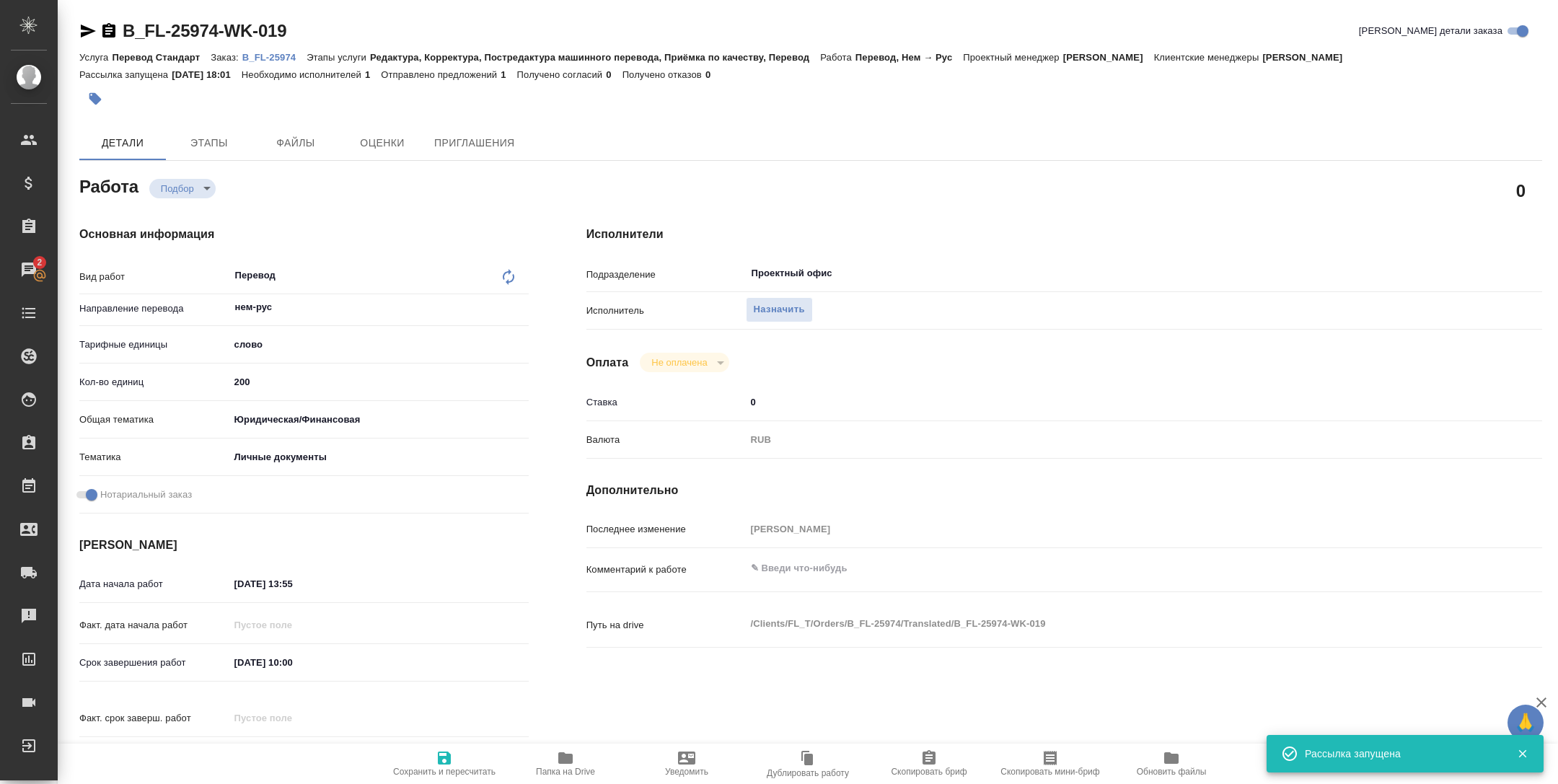
type input "13.10.2025 10:00"
type input "13.10.2025 11:00"
type input "Проектный офис"
type input "notPayed"
type input "0"
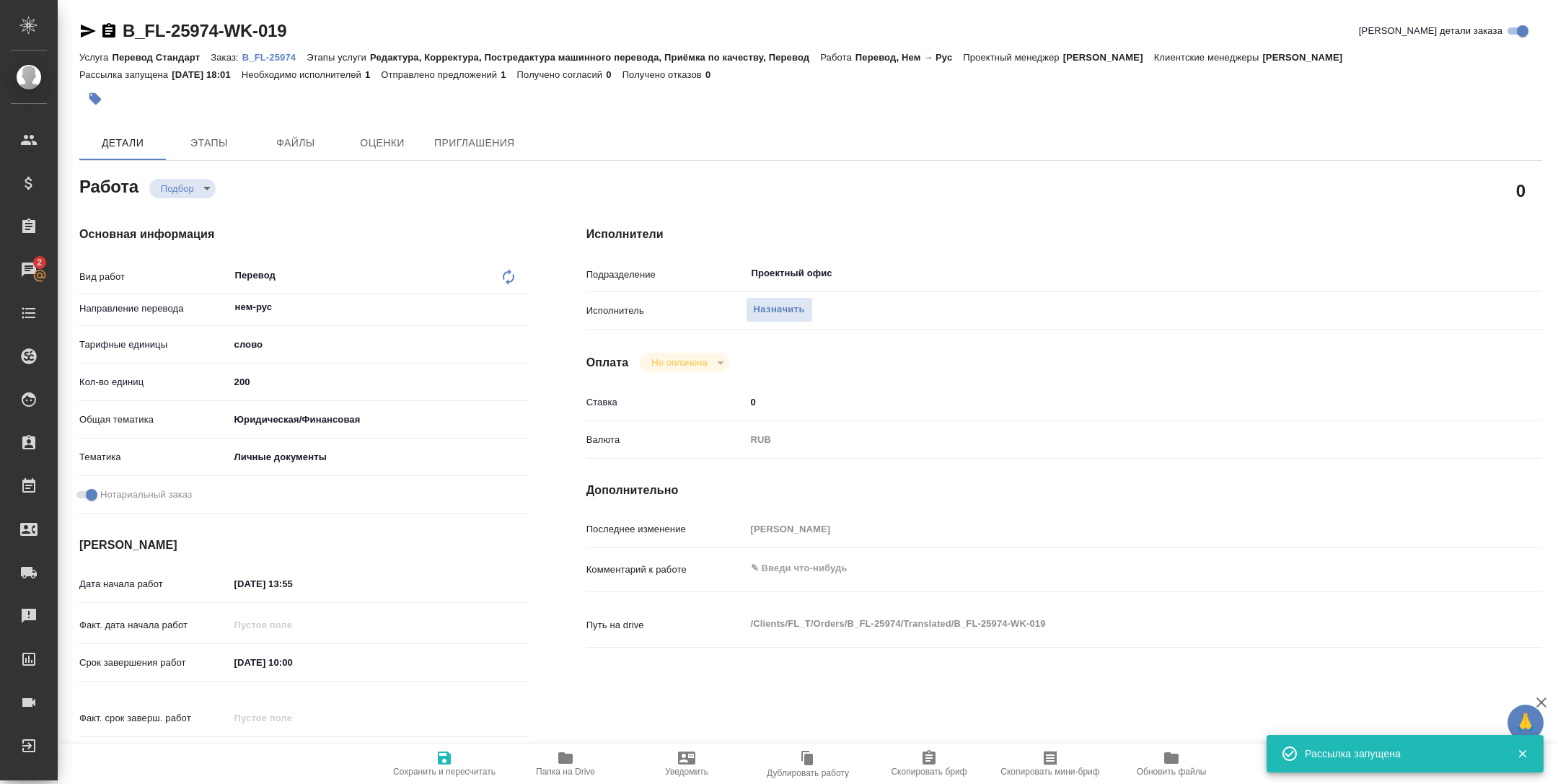
type input "RUB"
type input "[PERSON_NAME]"
type textarea "x"
type textarea "/Clients/FL_T/Orders/B_FL-25974/Translated/B_FL-25974-WK-019"
type textarea "x"
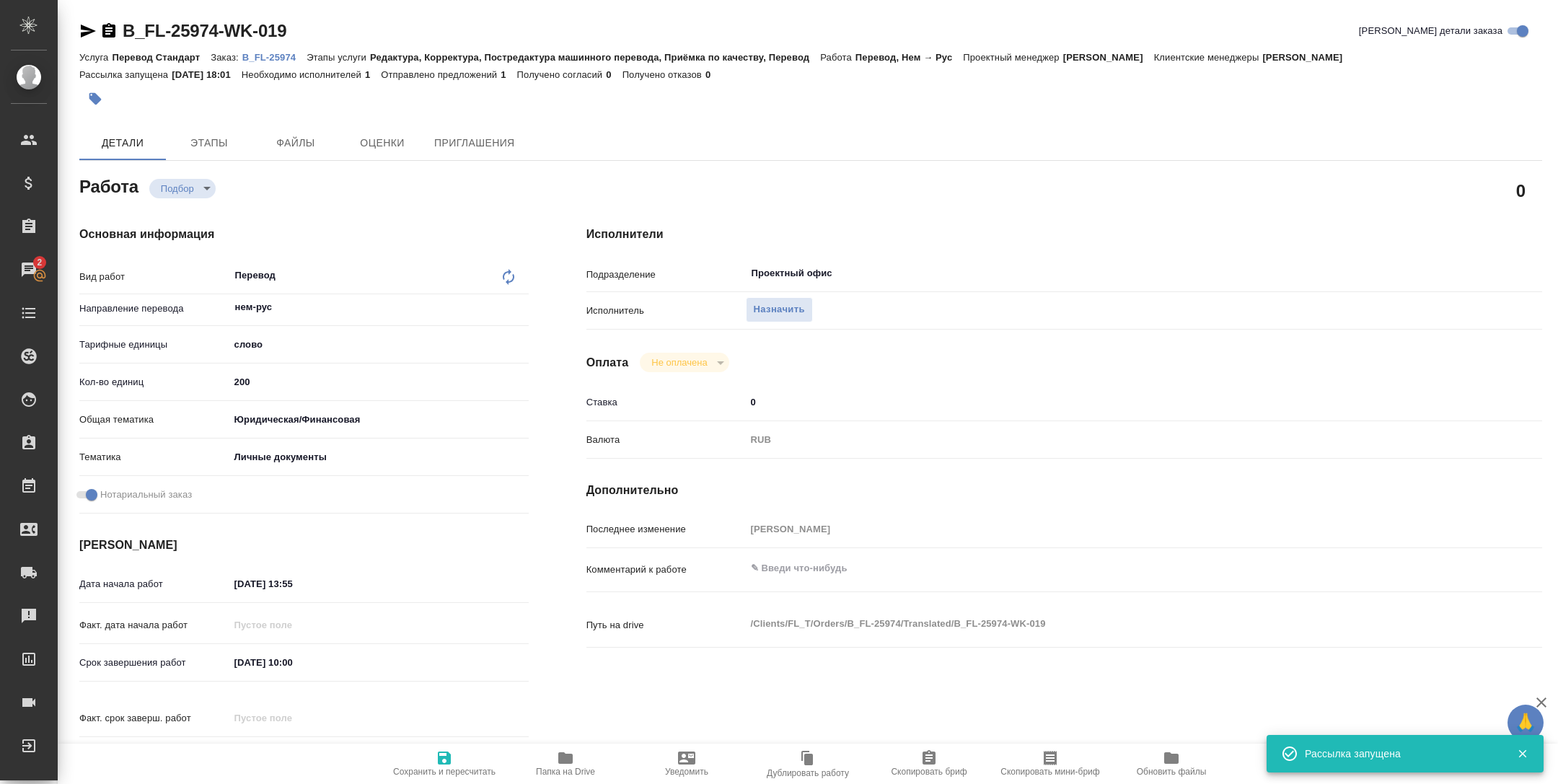
type input "B_FL-25974"
type input "Перевод Стандарт"
type input "Редактура, Корректура, Постредактура машинного перевода, Приёмка по качеству, П…"
type input "Прохорова Анастасия"
type input "Арсеньева Вера"
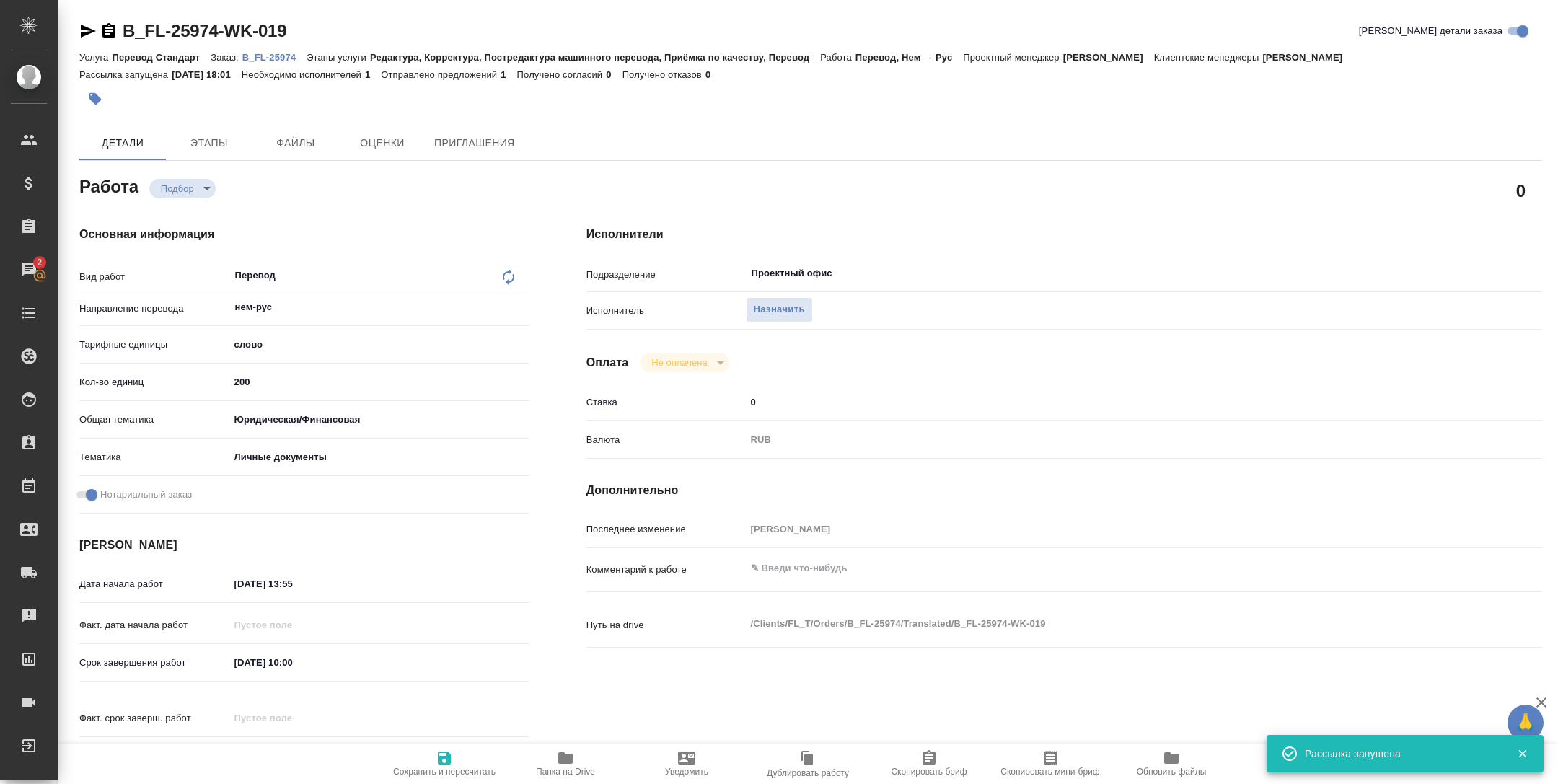
type input "/Clients/FL_T/Orders/B_FL-25974"
type textarea "x"
type textarea "Переводим сначала нем-рус под нот, затем удо нотариуса переводим рус-нем под зпк"
type textarea "x"
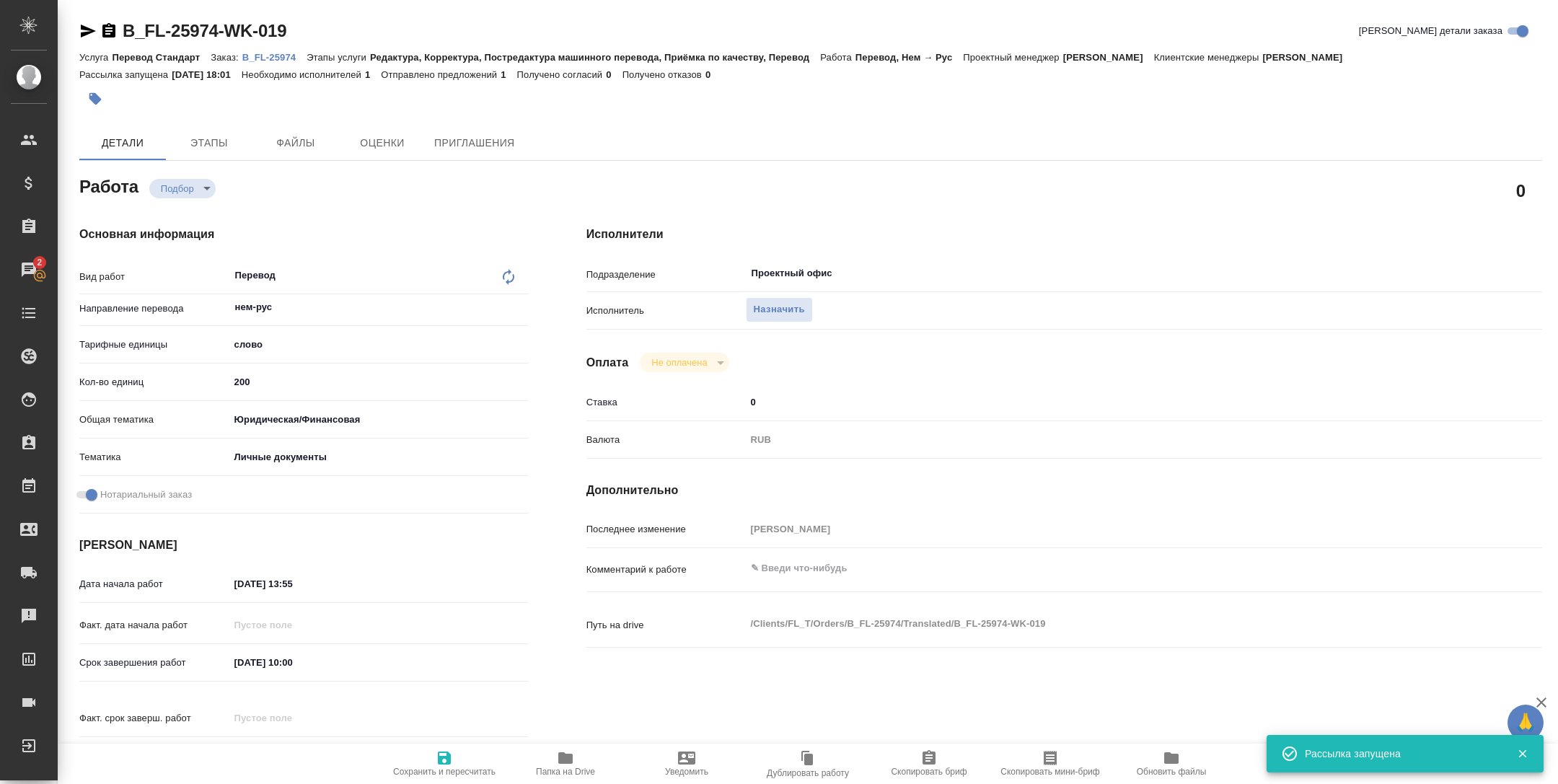
type textarea "x"
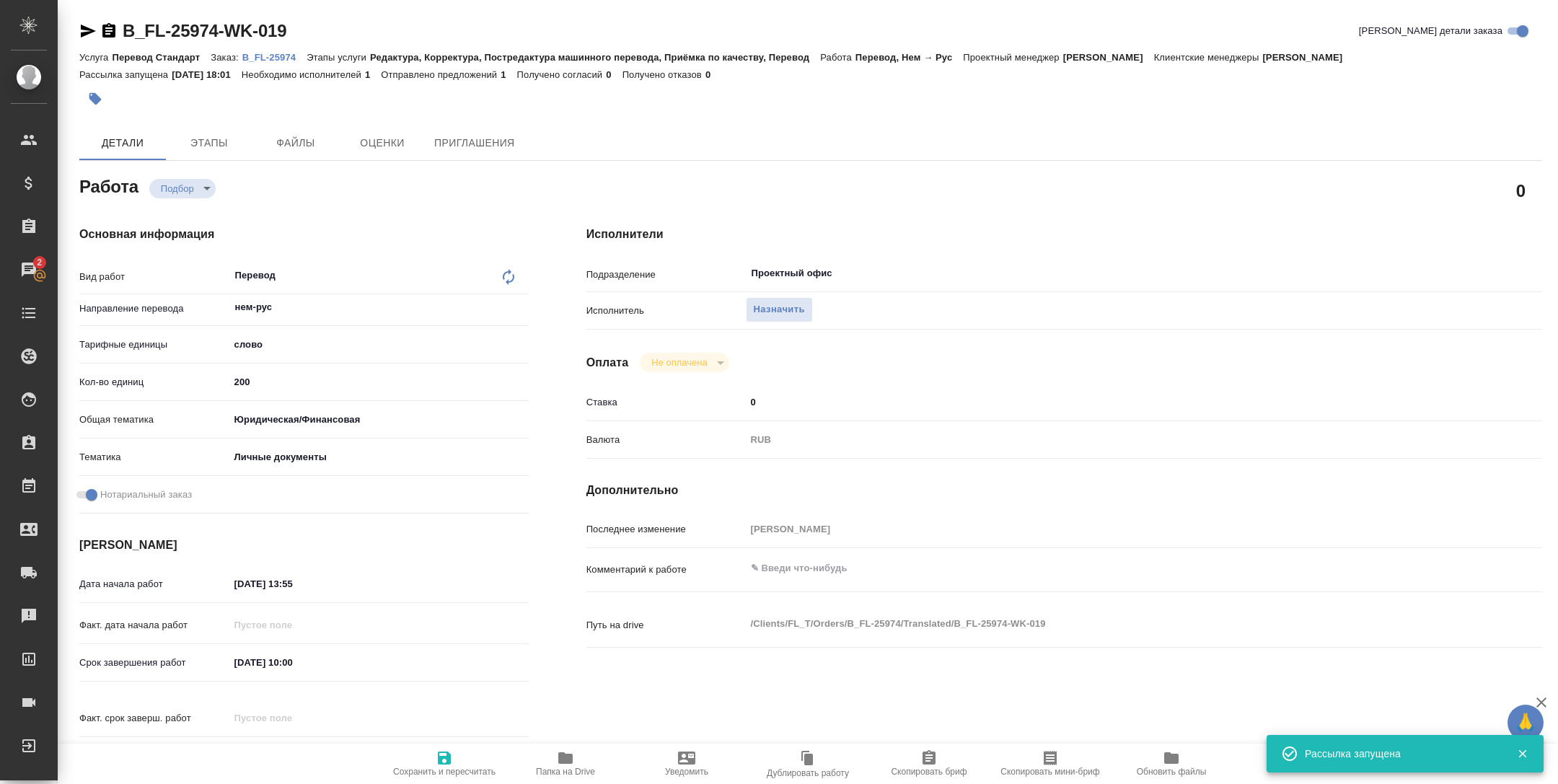
type textarea "x"
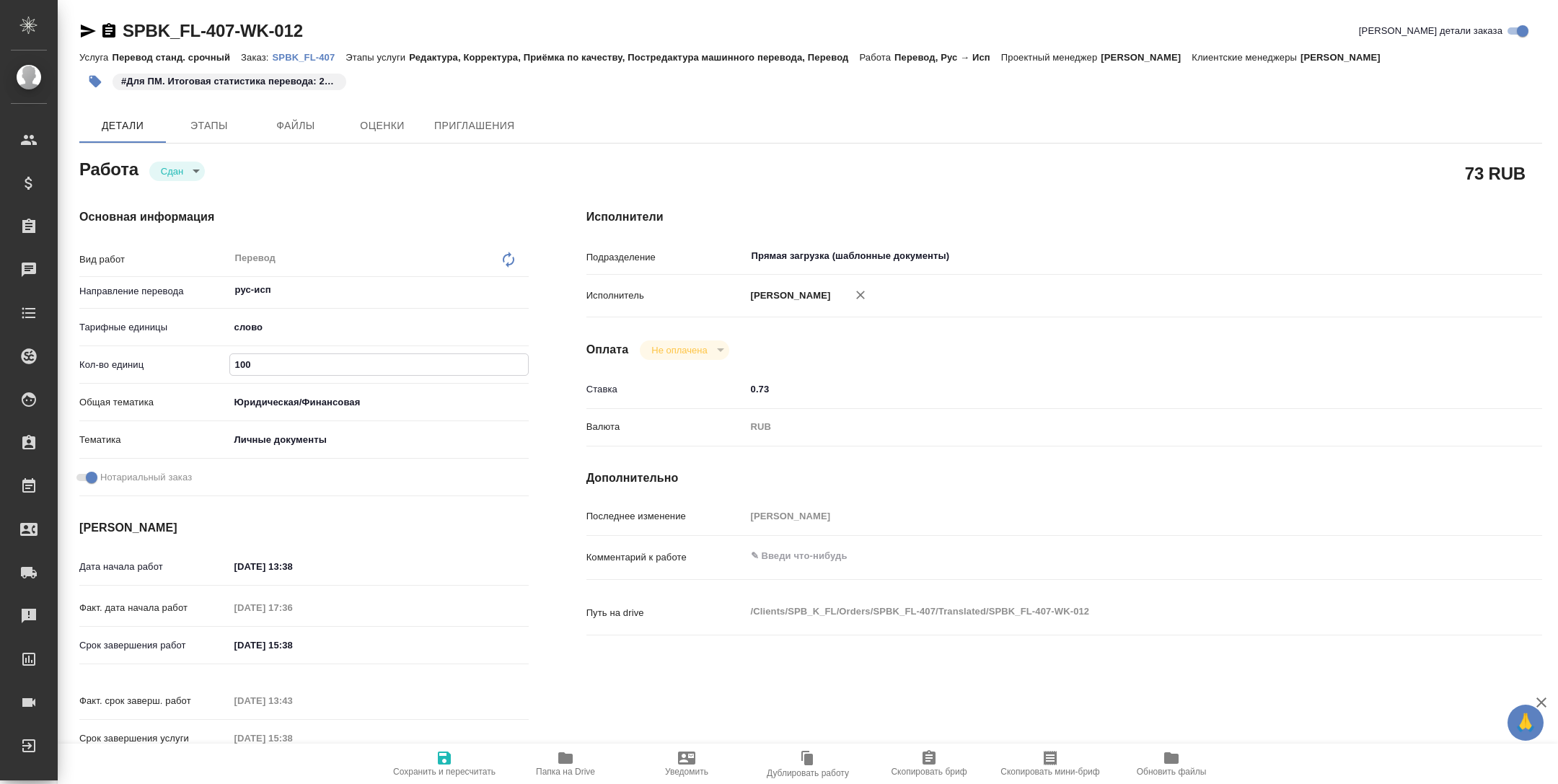
click at [243, 356] on input "100" at bounding box center [378, 364] width 298 height 21
type input "200"
click at [441, 756] on icon "button" at bounding box center [444, 758] width 13 height 13
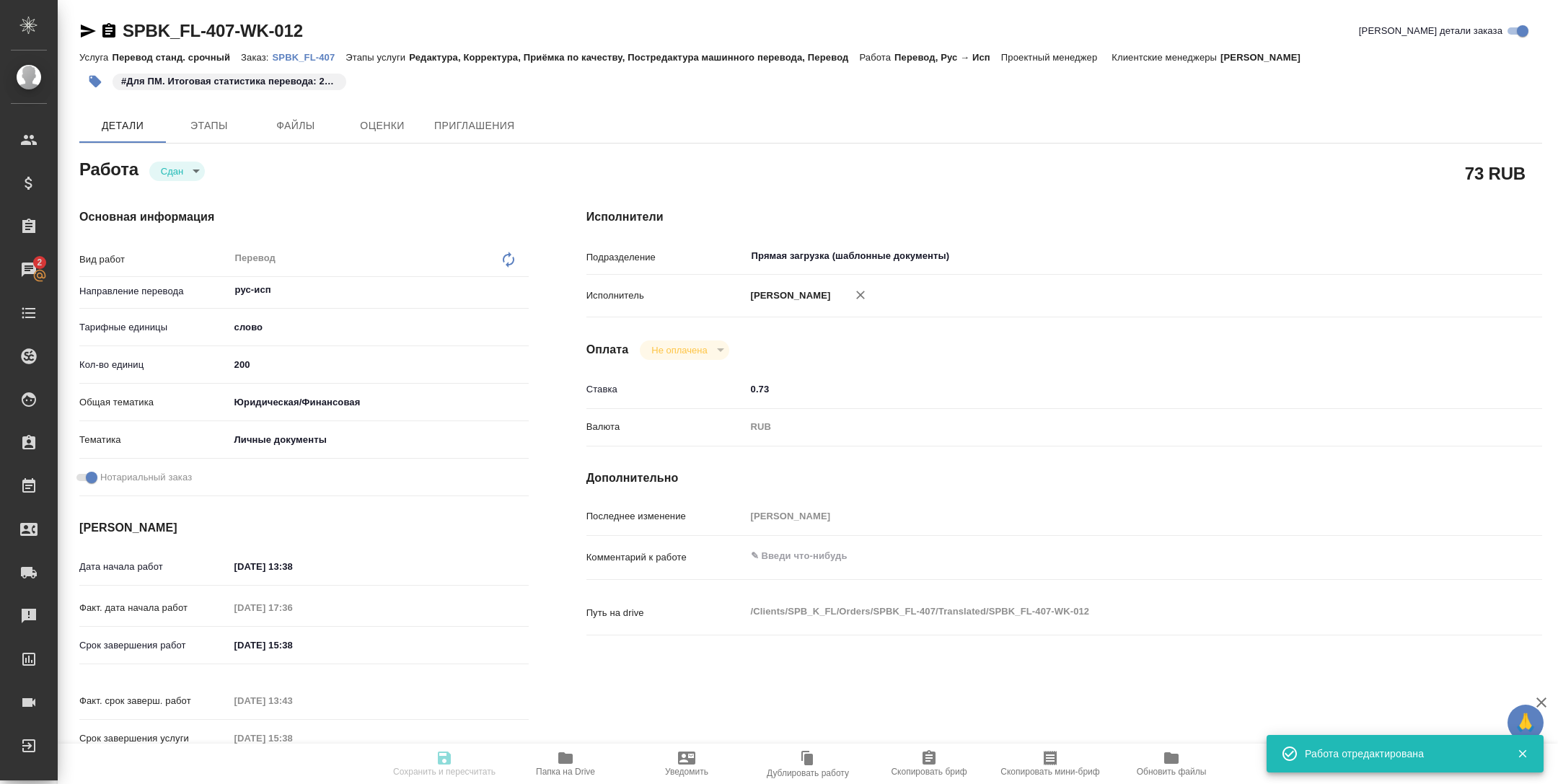
type input "closed"
type input "рус-исп"
type input "5a8b1489cc6b4906c91bfd90"
type input "200"
type input "yr-fn"
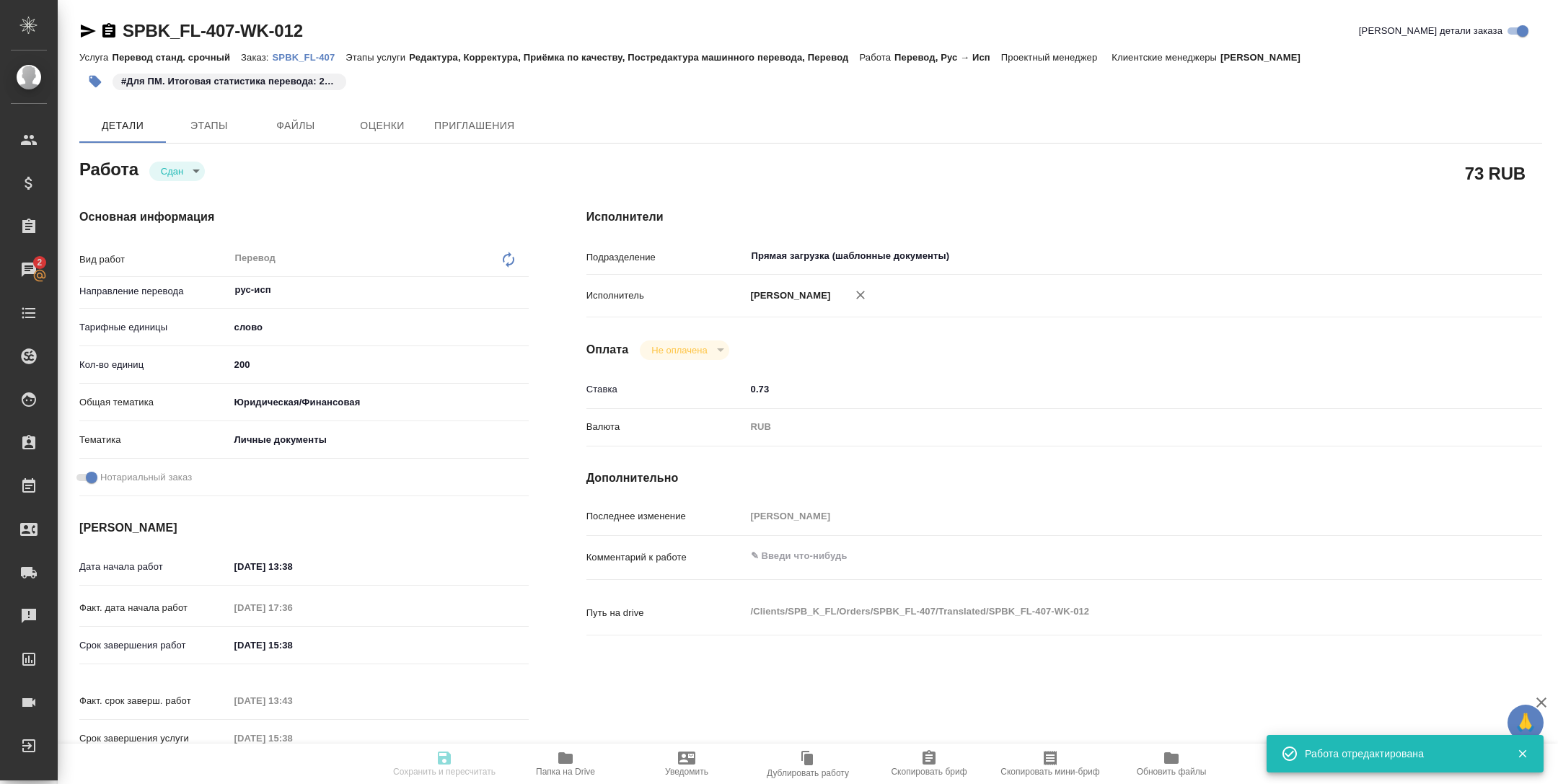
type input "5a8b8b956a9677013d343cfe"
checkbox input "true"
type input "26.09.2025 13:38"
type input "26.09.2025 17:36"
type input "29.09.2025 15:38"
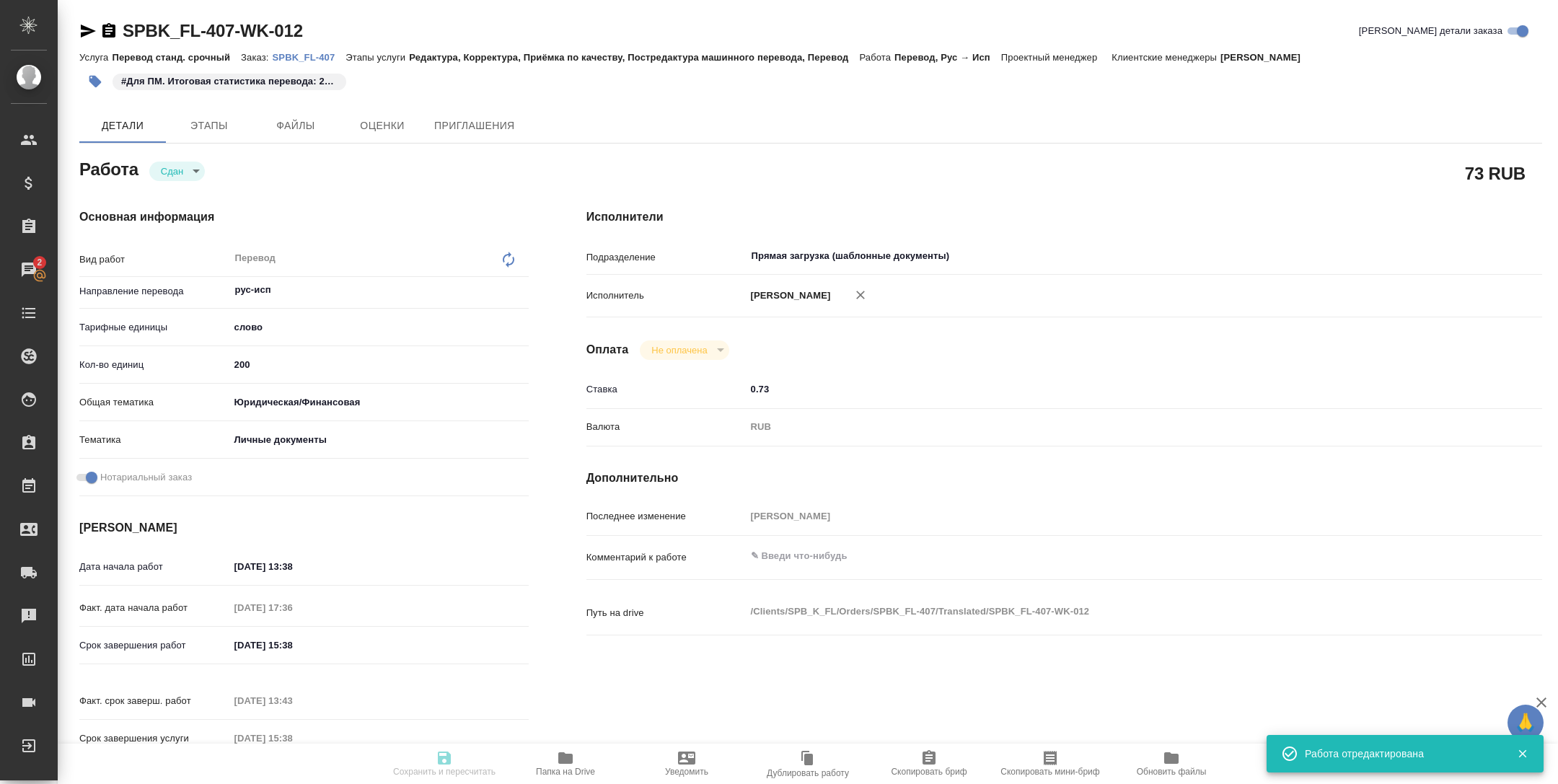
type input "29.09.2025 13:43"
type input "29.09.2025 15:38"
type input "Прямая загрузка (шаблонные документы)"
type input "notPayed"
type input "0.73"
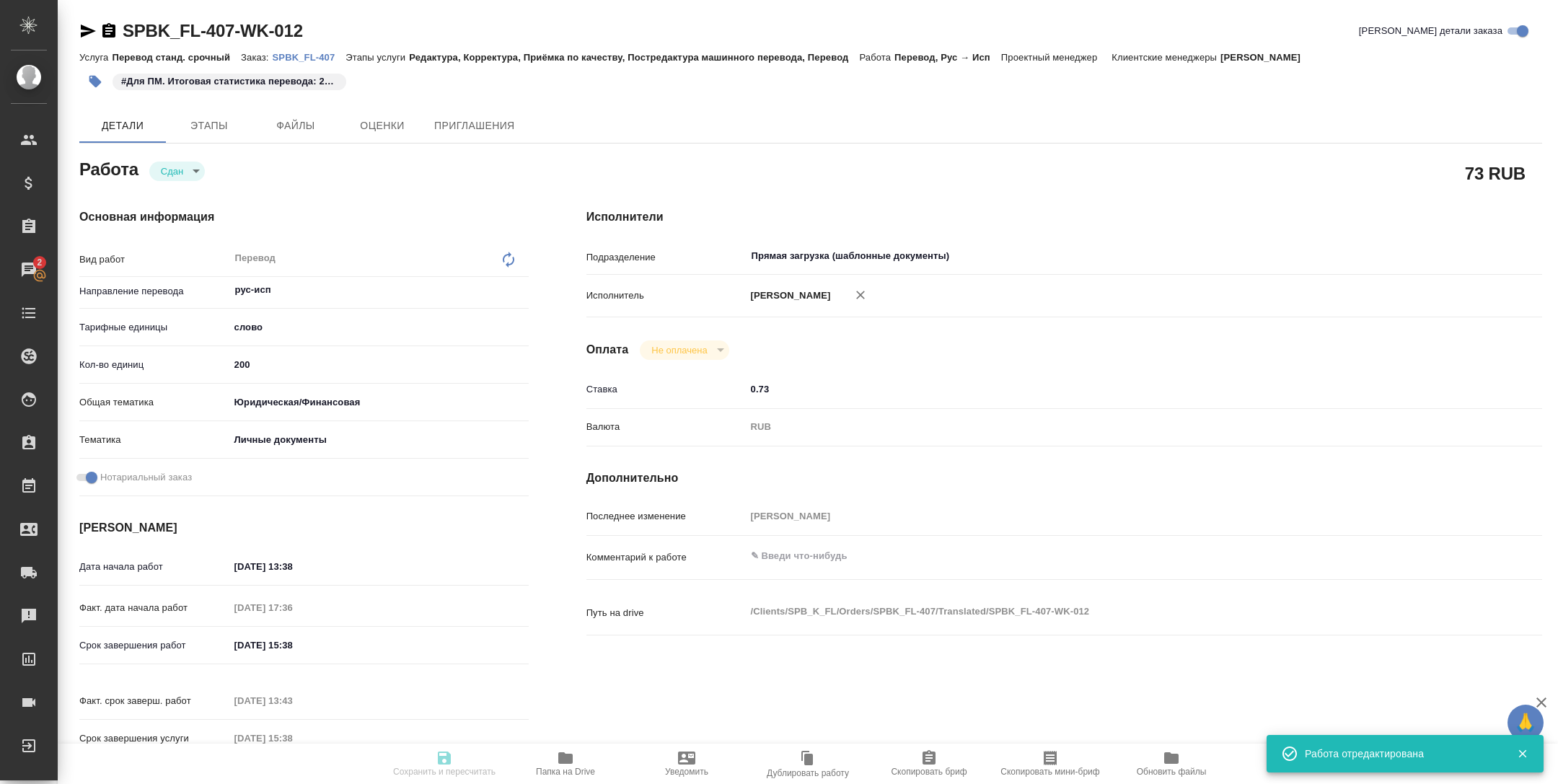
type input "RUB"
type input "[PERSON_NAME]"
type input "SPBK_FL-407"
type input "Перевод станд. срочный"
type input "Редактура, Корректура, Приёмка по качеству, Постредактура машинного перевода, П…"
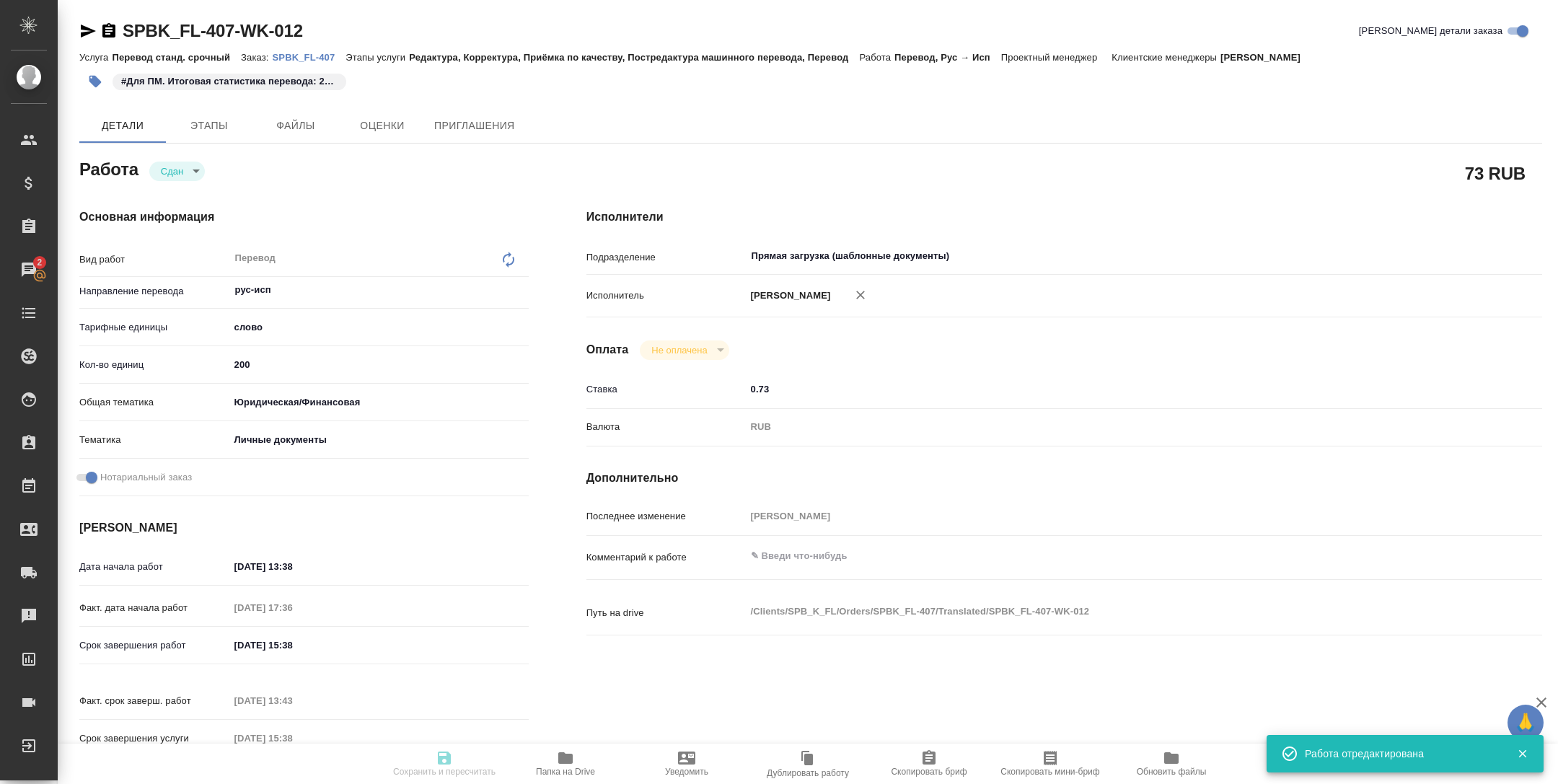
type input "Иванова Арина"
type input "/Clients/SPB_K_FL/Orders/SPBK_FL-407"
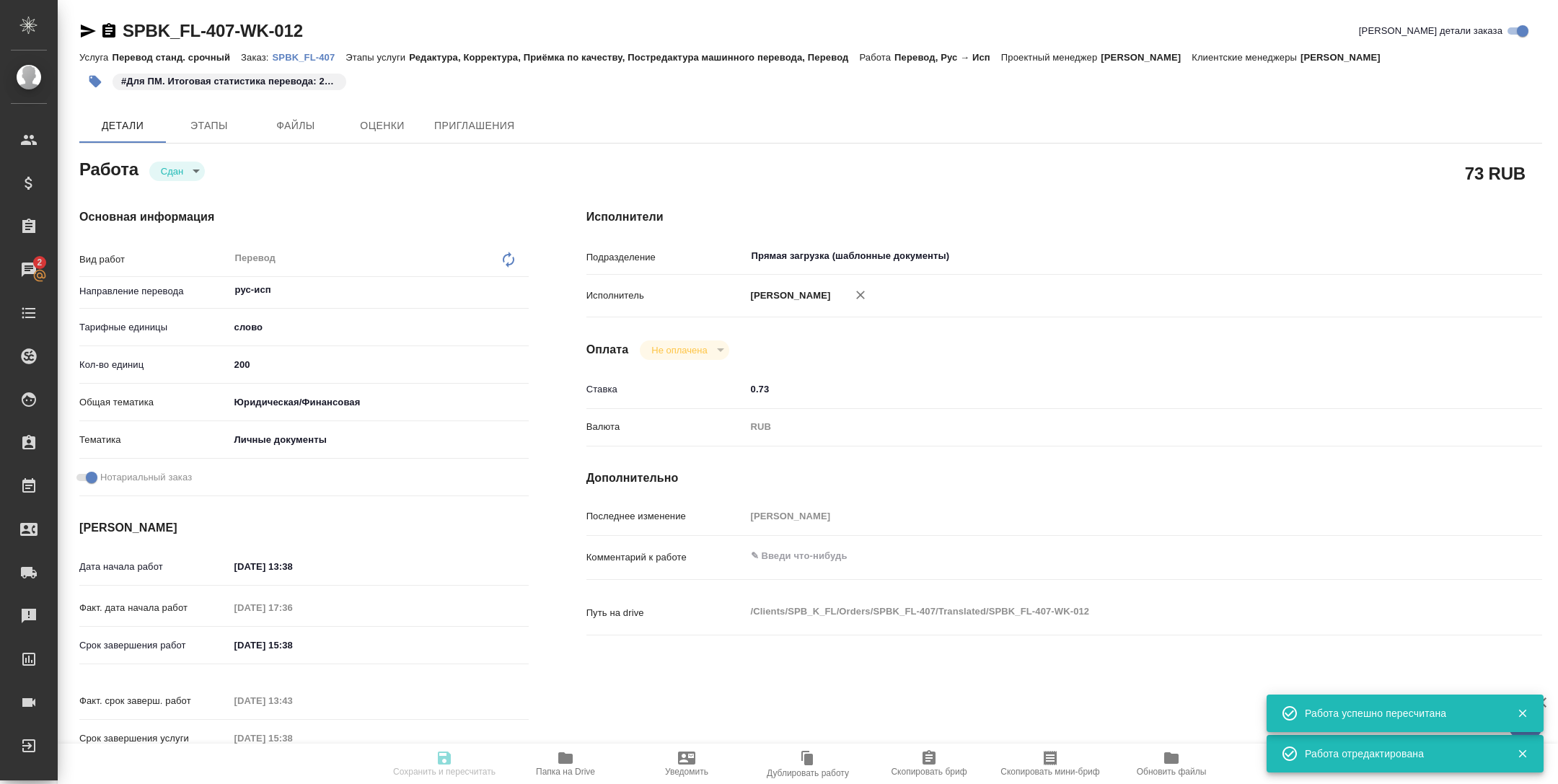
type input "closed"
type input "рус-исп"
type input "5a8b1489cc6b4906c91bfd90"
type input "200"
type input "yr-fn"
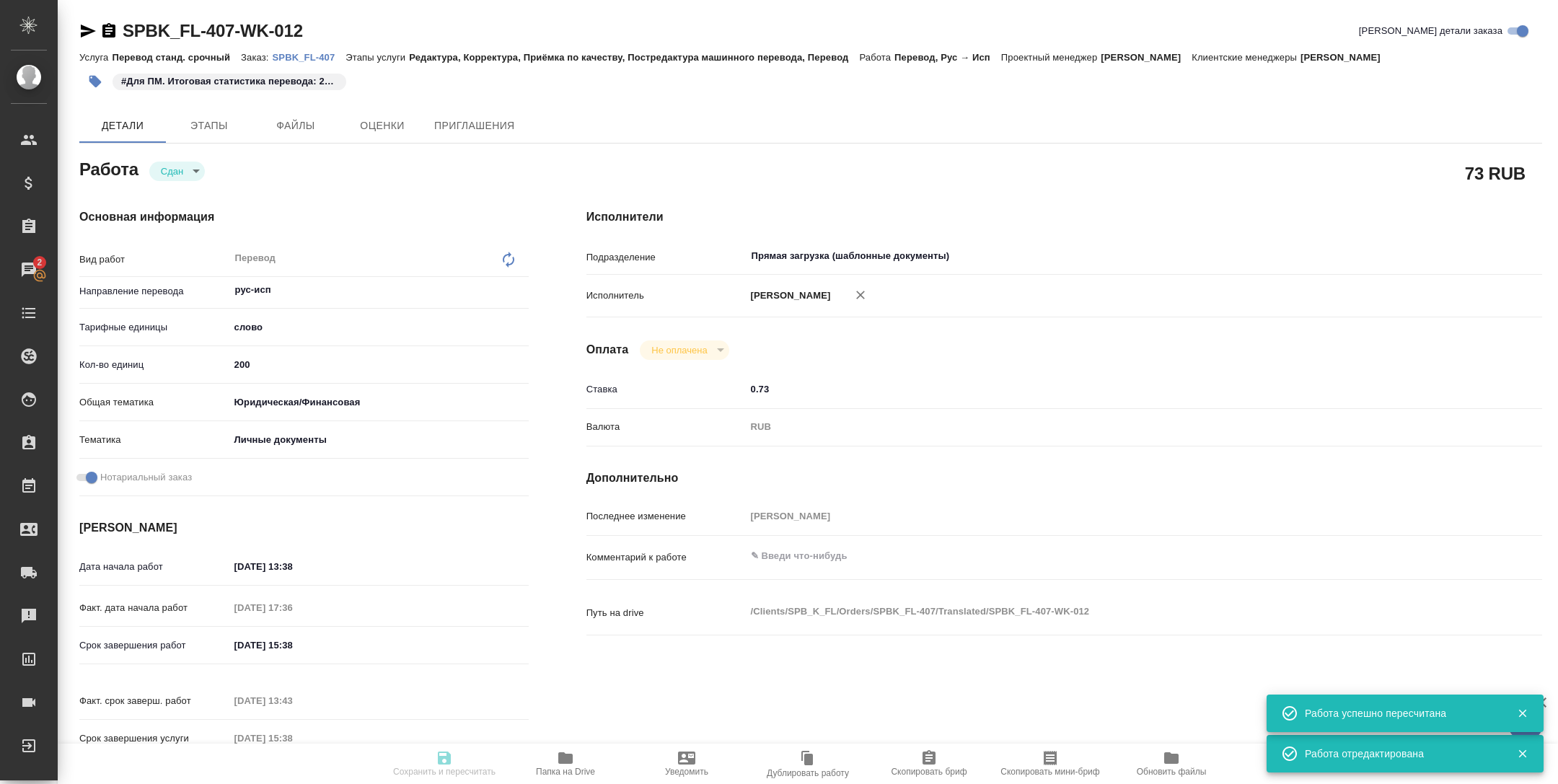
type input "5a8b8b956a9677013d343cfe"
checkbox input "true"
type input "26.09.2025 13:38"
type input "26.09.2025 17:36"
type input "29.09.2025 15:38"
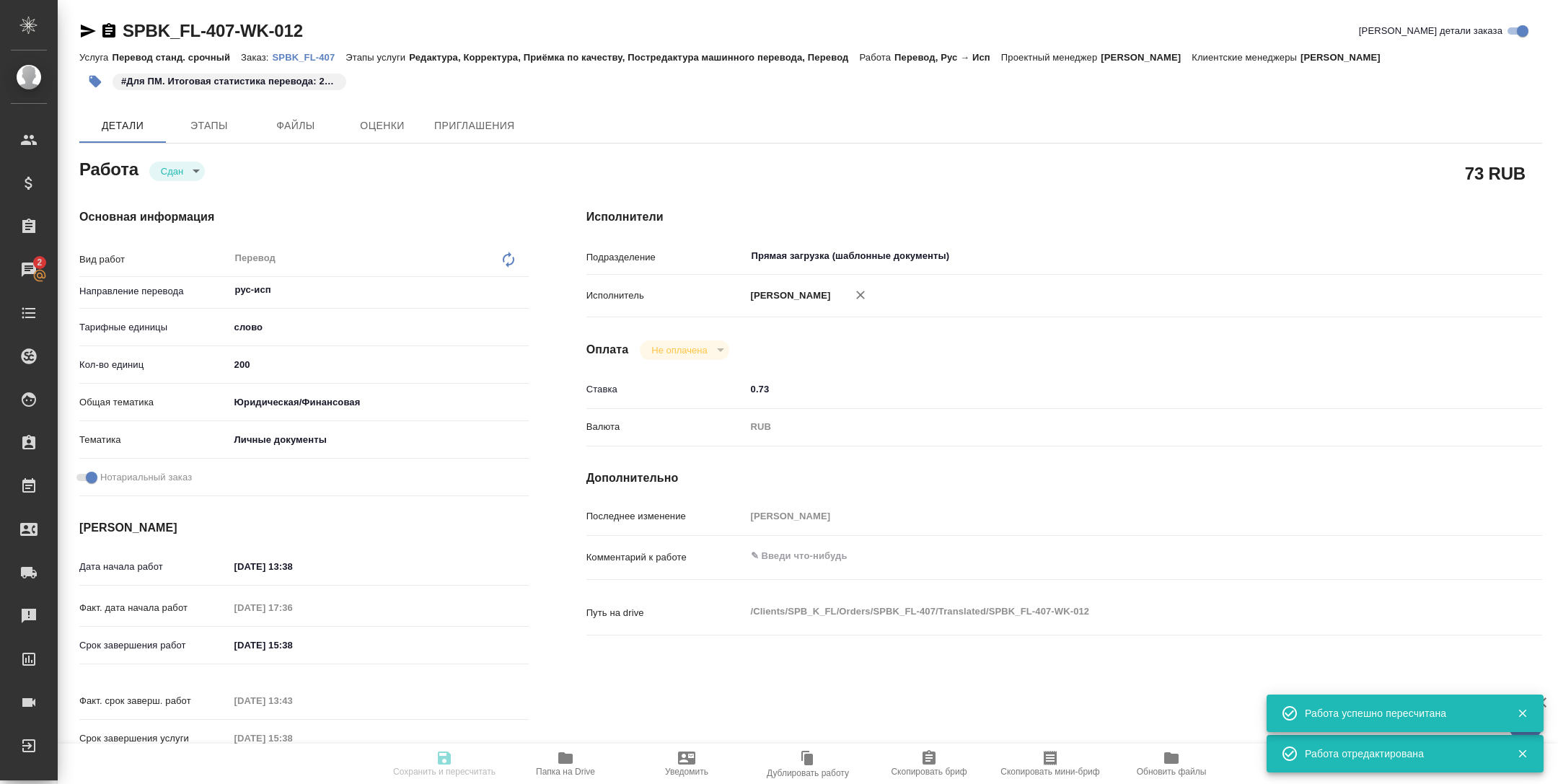
type input "29.09.2025 13:43"
type input "29.09.2025 15:38"
type input "Прямая загрузка (шаблонные документы)"
type input "notPayed"
type input "0.73"
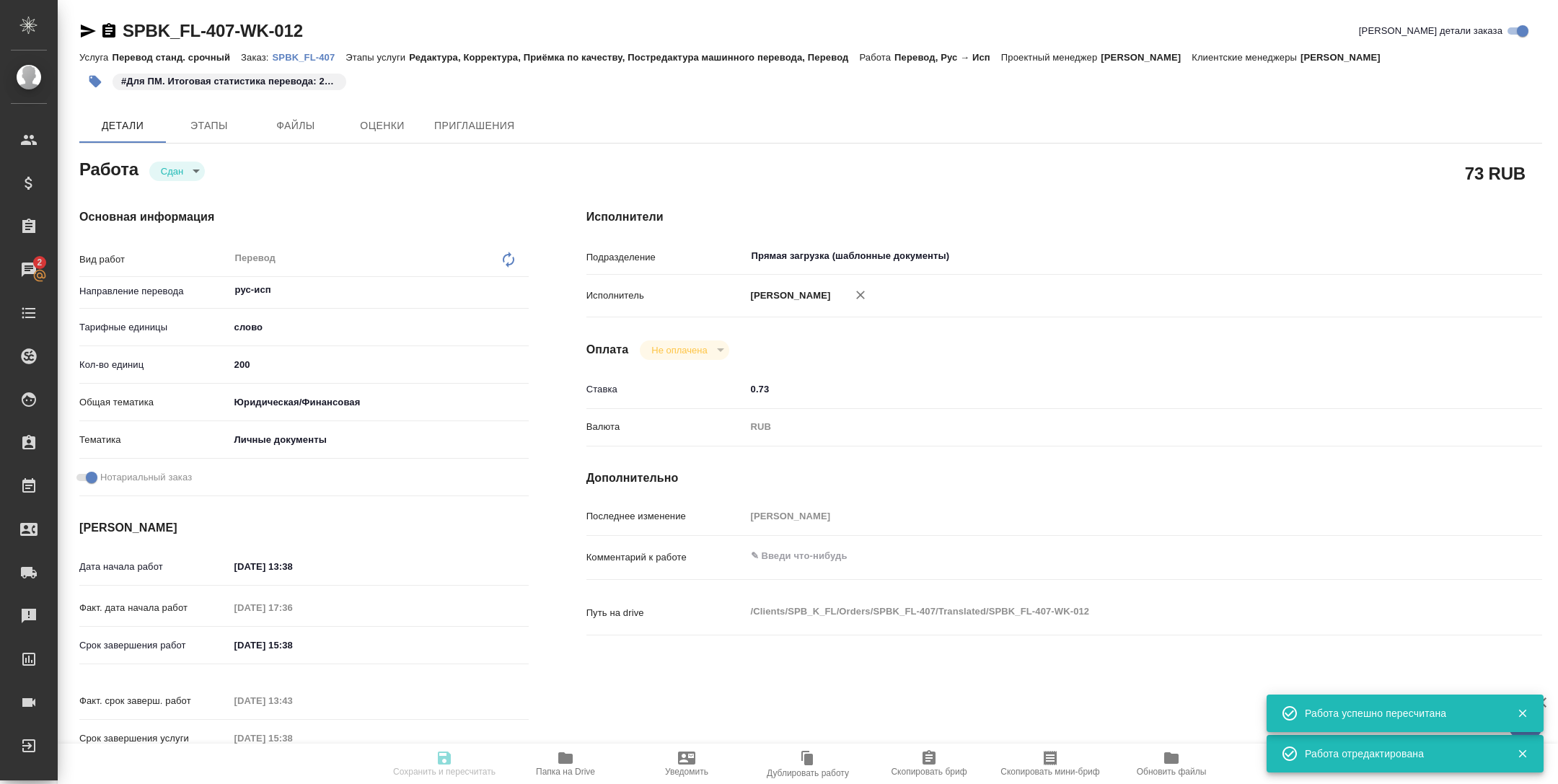
type input "RUB"
type input "[PERSON_NAME]"
type input "SPBK_FL-407"
type input "Перевод станд. срочный"
type input "Редактура, Корректура, Приёмка по качеству, Постредактура машинного перевода, П…"
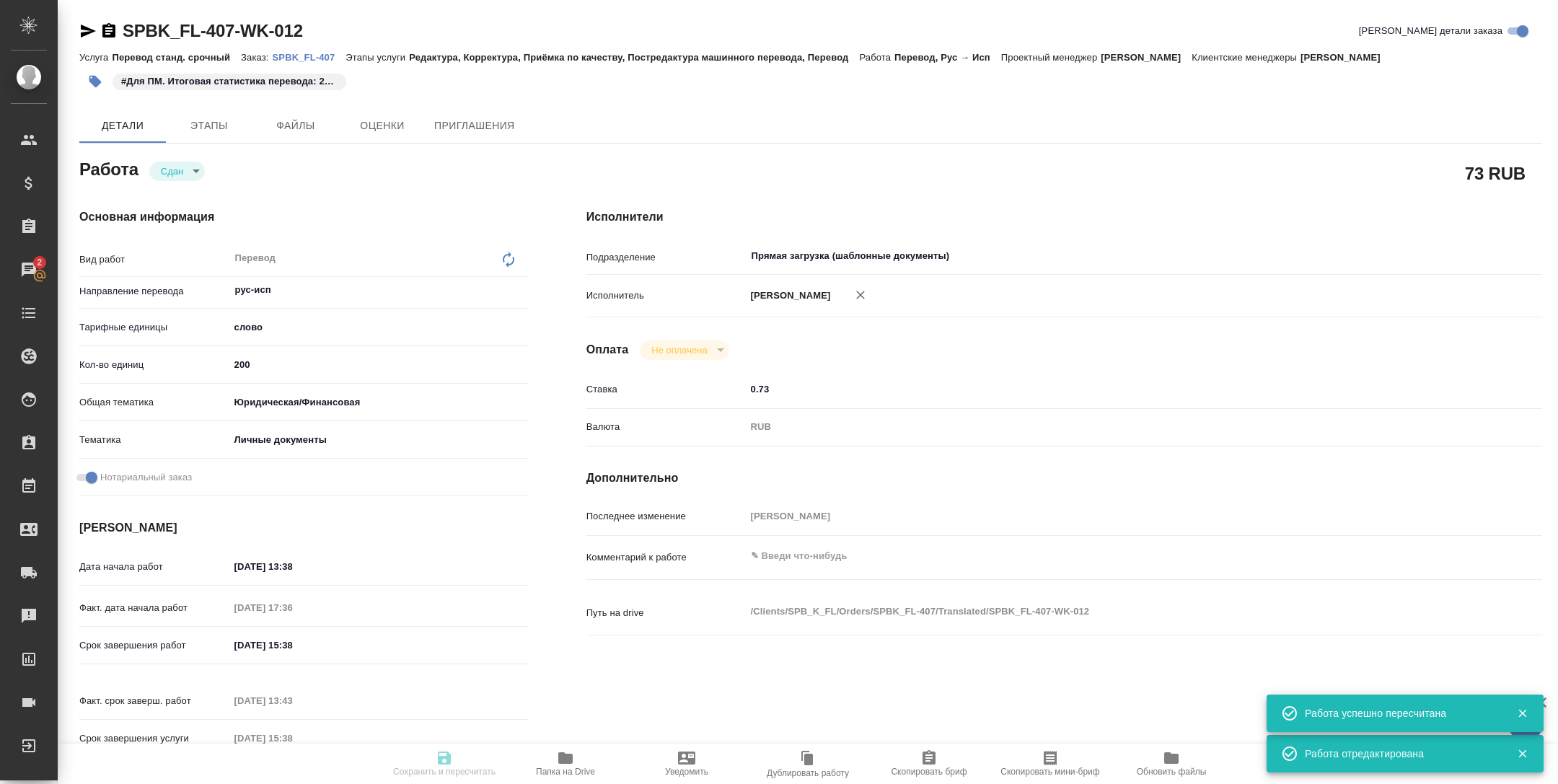
type input "Иванова Арина"
type input "/Clients/SPB_K_FL/Orders/SPBK_FL-407"
click at [299, 57] on p "SPBK_FL-407" at bounding box center [309, 57] width 73 height 11
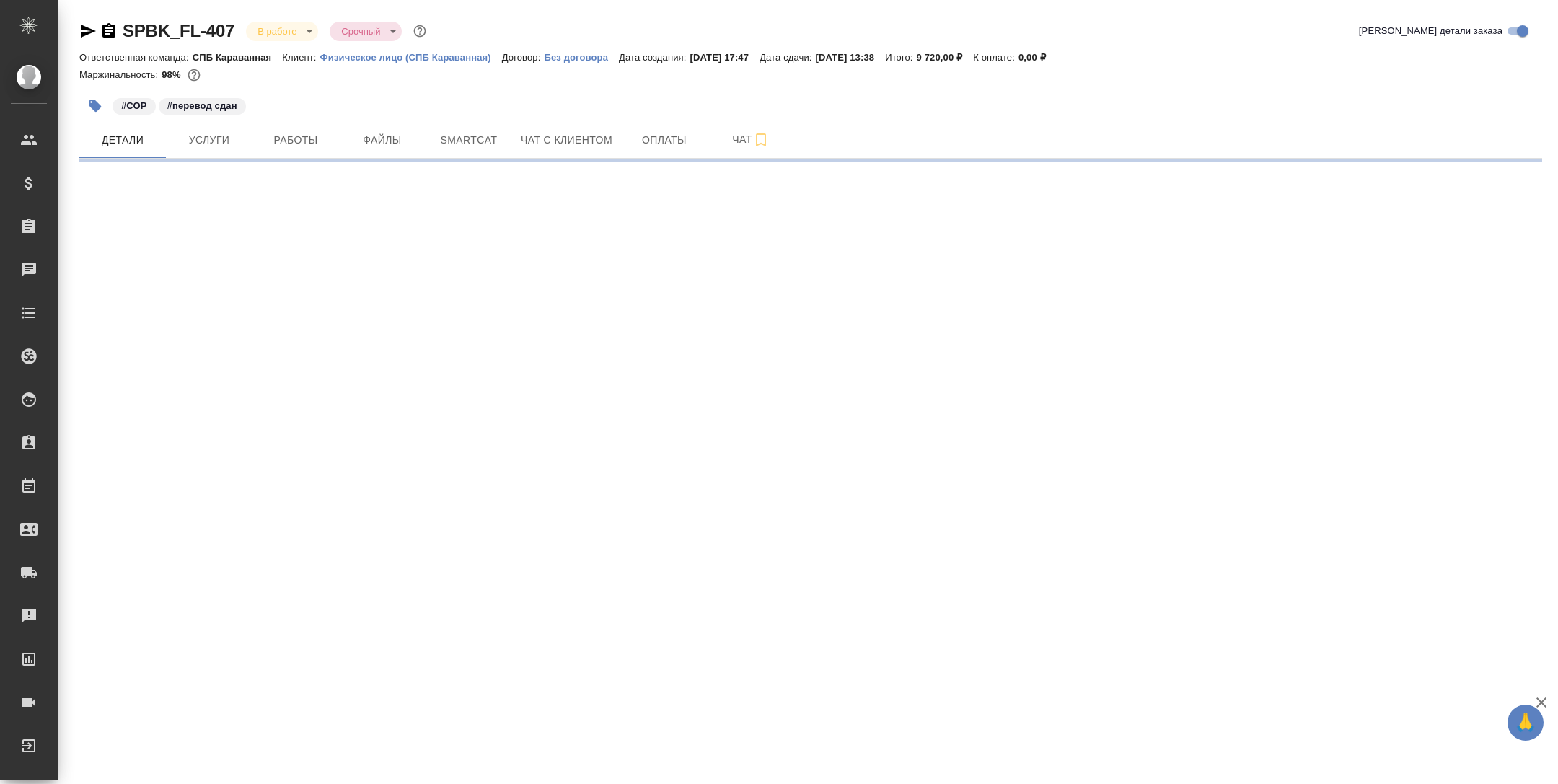
select select "RU"
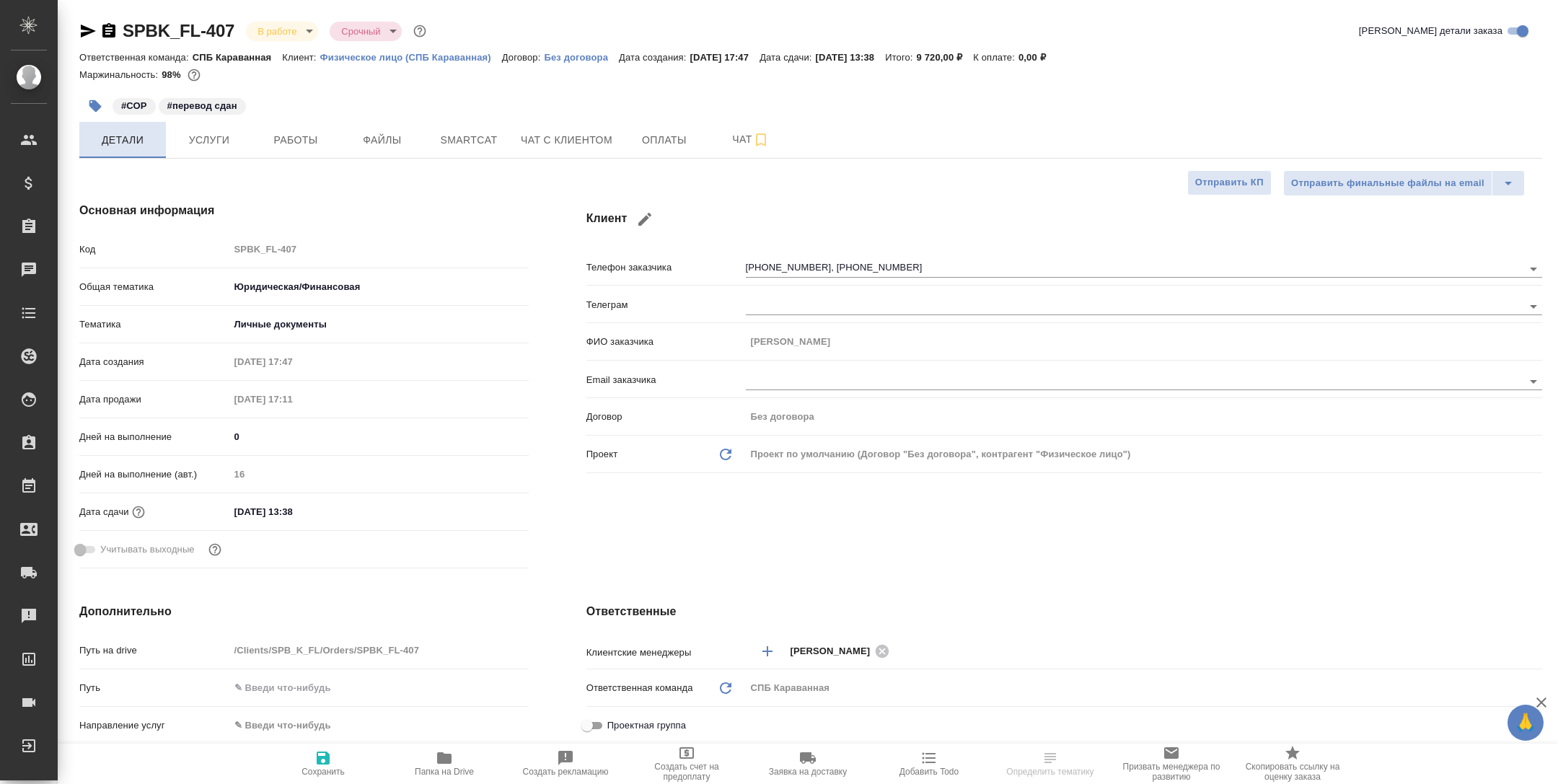
type textarea "x"
click at [315, 140] on span "Работы" at bounding box center [296, 140] width 69 height 18
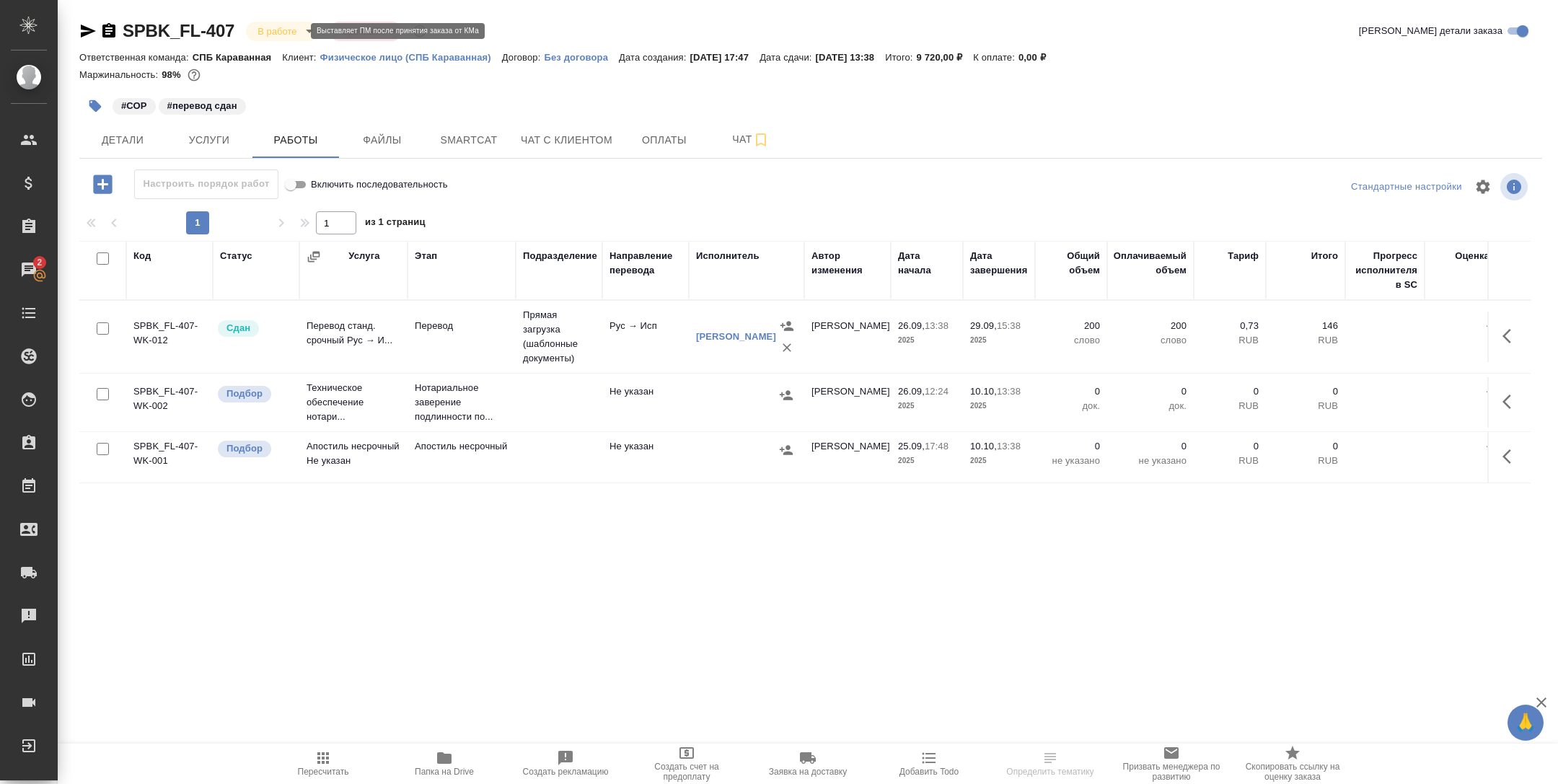
click at [285, 28] on body "🙏 .cls-1 fill:#fff; AWATERA Tarabanovskaya Anastasia Клиенты Спецификации Заказ…" at bounding box center [779, 392] width 1558 height 784
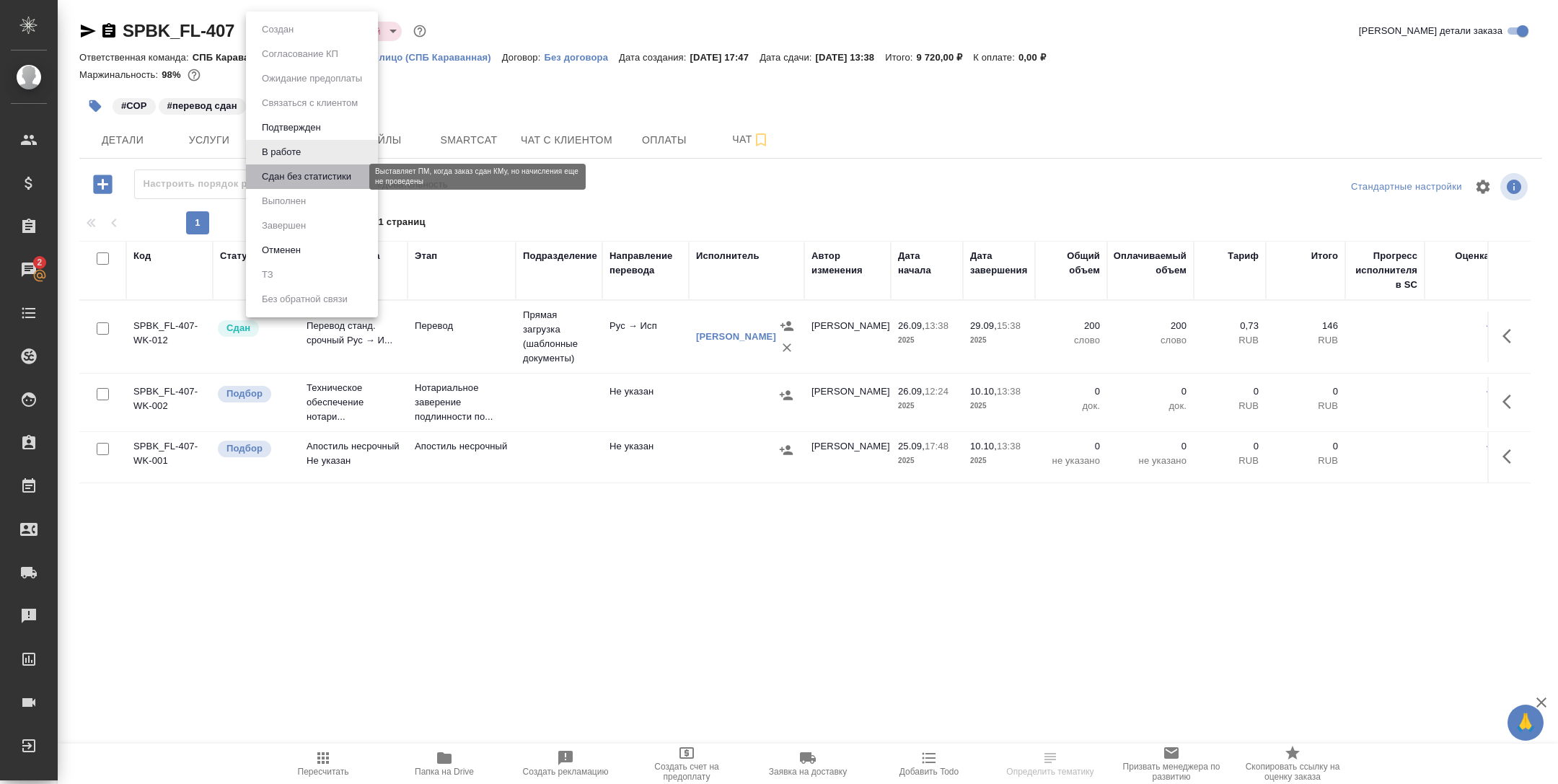
click at [300, 174] on button "Сдан без статистики" at bounding box center [306, 177] width 98 height 16
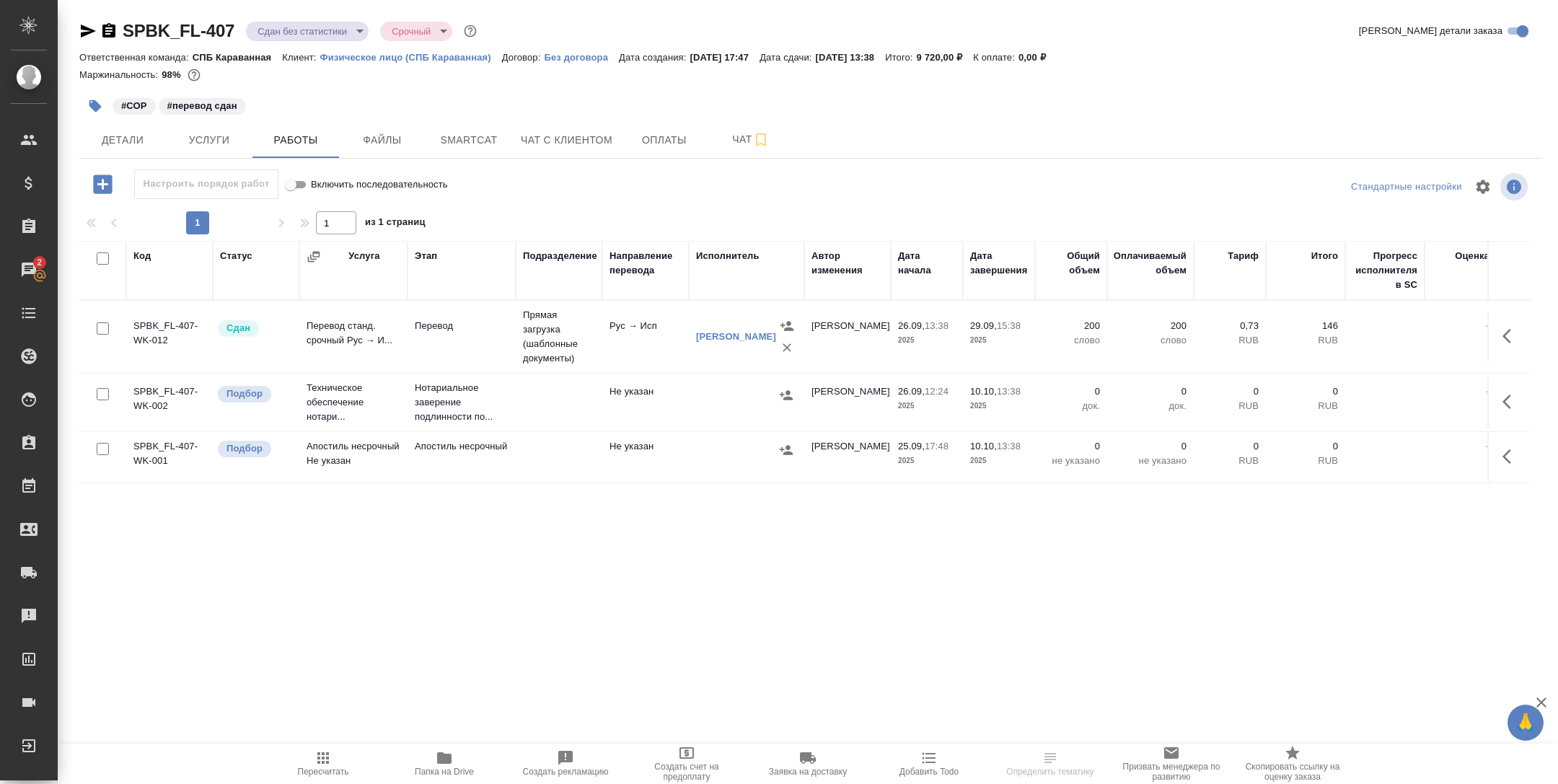
click at [279, 35] on body "🙏 .cls-1 fill:#fff; AWATERA Tarabanovskaya Anastasia Клиенты Спецификации Заказ…" at bounding box center [779, 392] width 1558 height 784
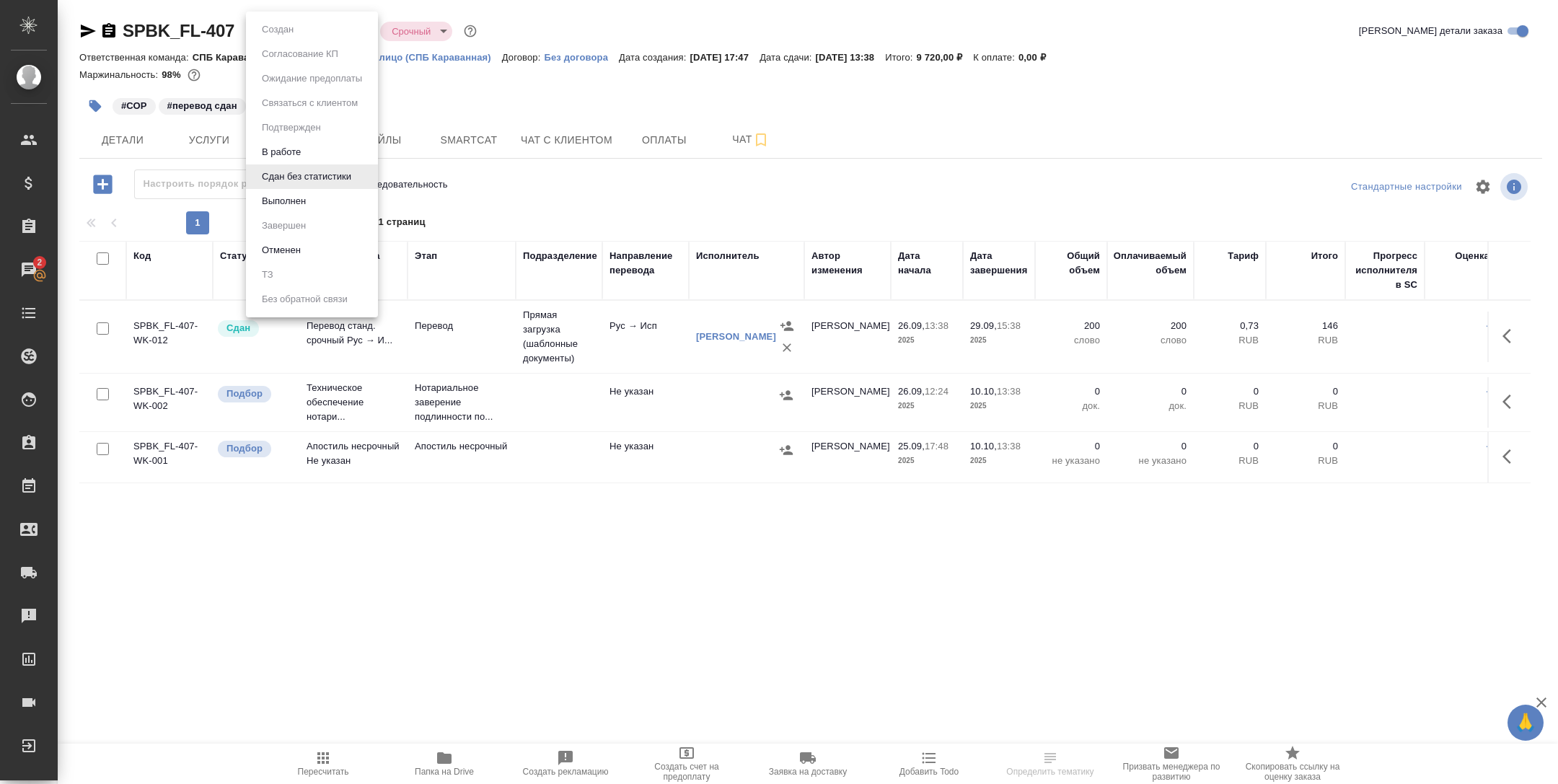
click at [306, 201] on button "Выполнен" at bounding box center [284, 201] width 53 height 16
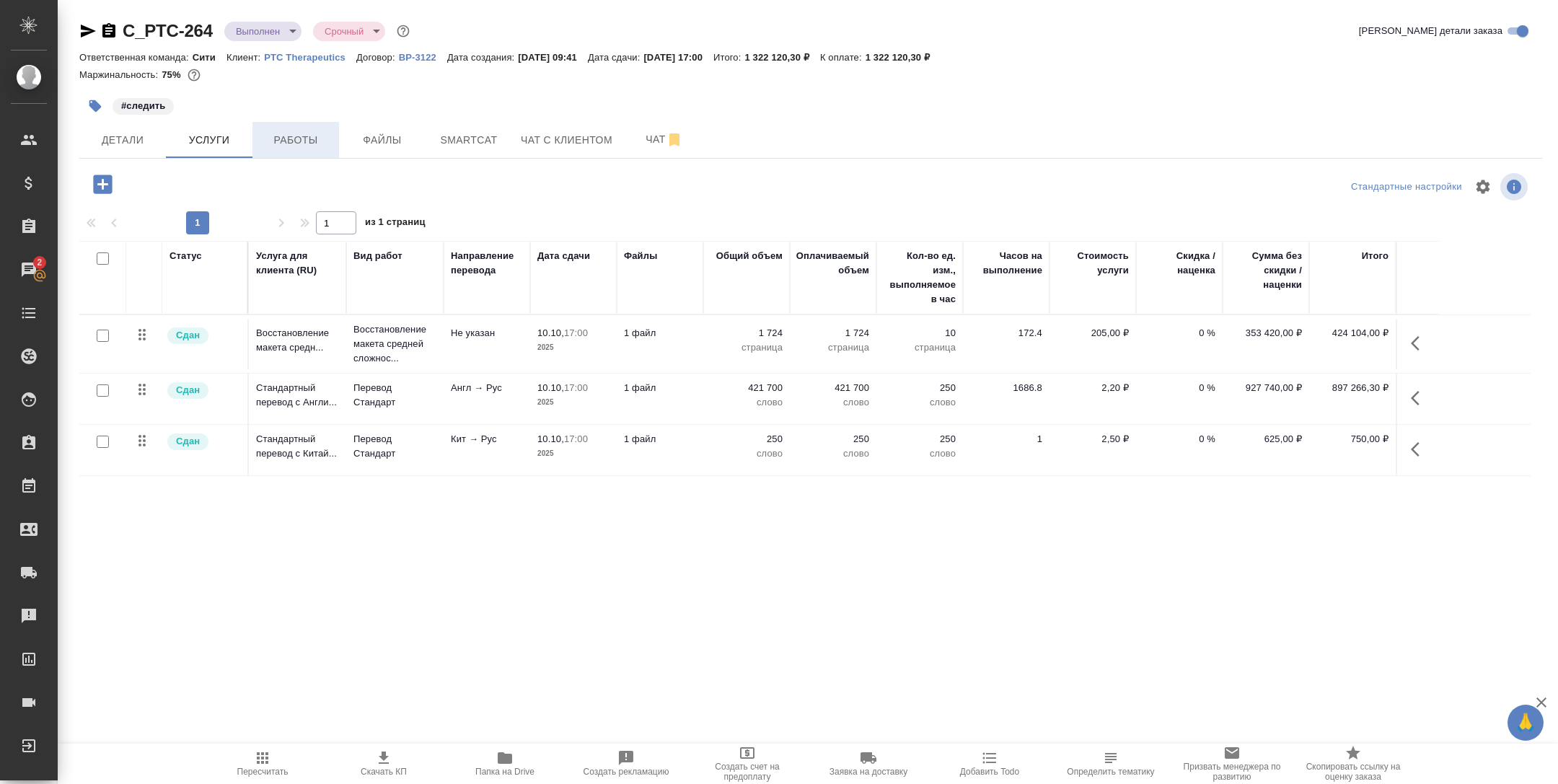
click at [283, 135] on span "Работы" at bounding box center [296, 140] width 69 height 18
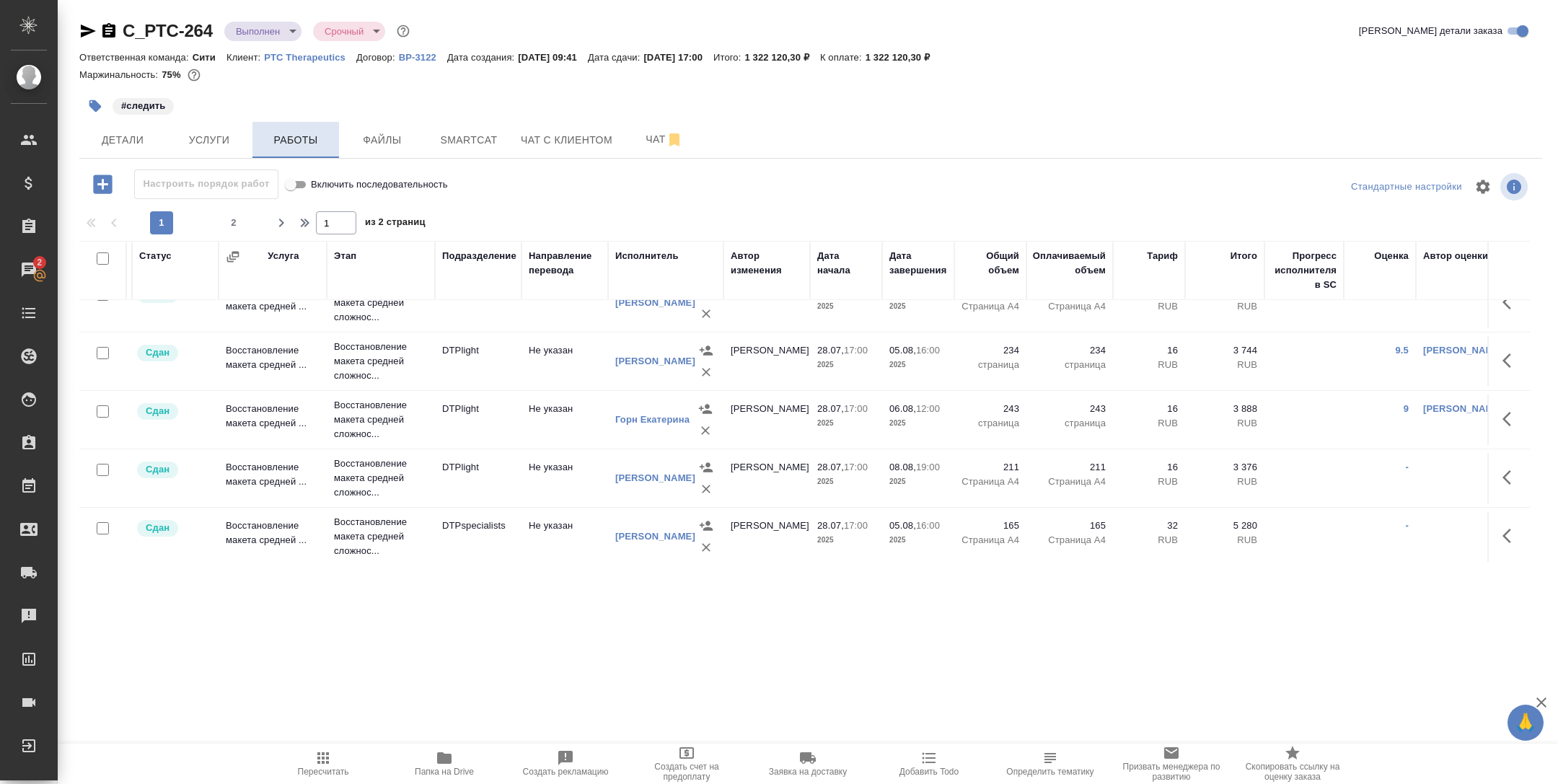
scroll to position [0, 81]
